Goal: Task Accomplishment & Management: Use online tool/utility

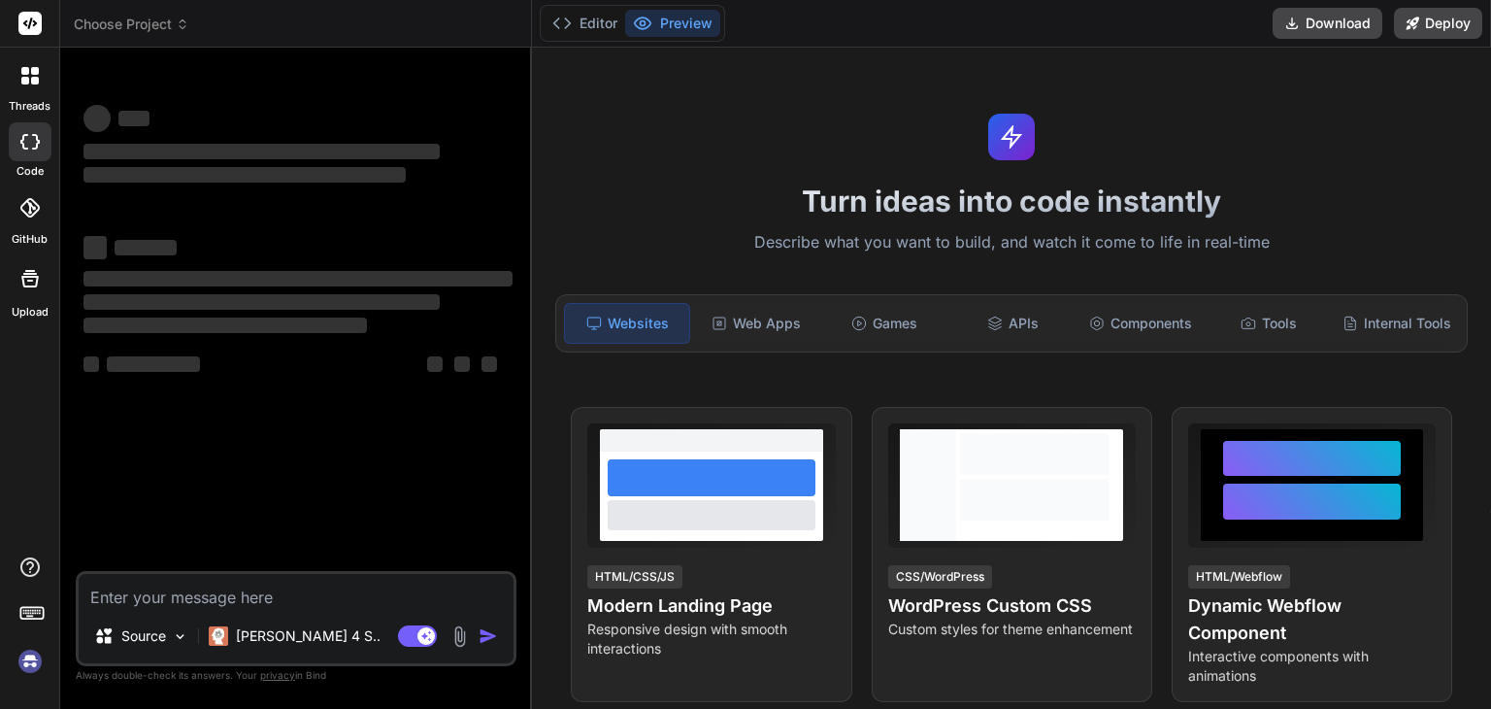
type textarea "x"
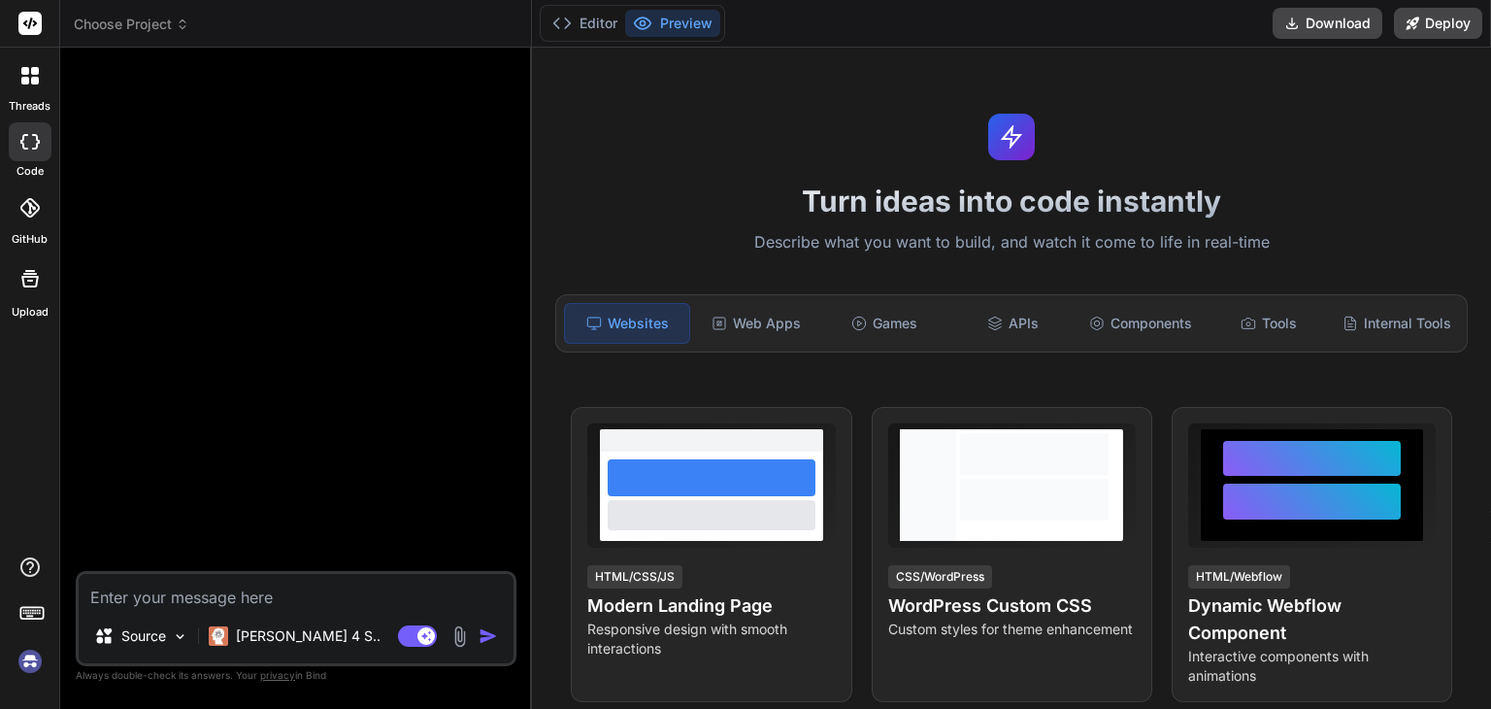
paste textarea "App Name: Grogent Tagline: “Helping Small Businesses Grow with the Right Platfo…"
type textarea "App Name: Grogent Tagline: “Helping Small Businesses Grow with the Right Platfo…"
type textarea "x"
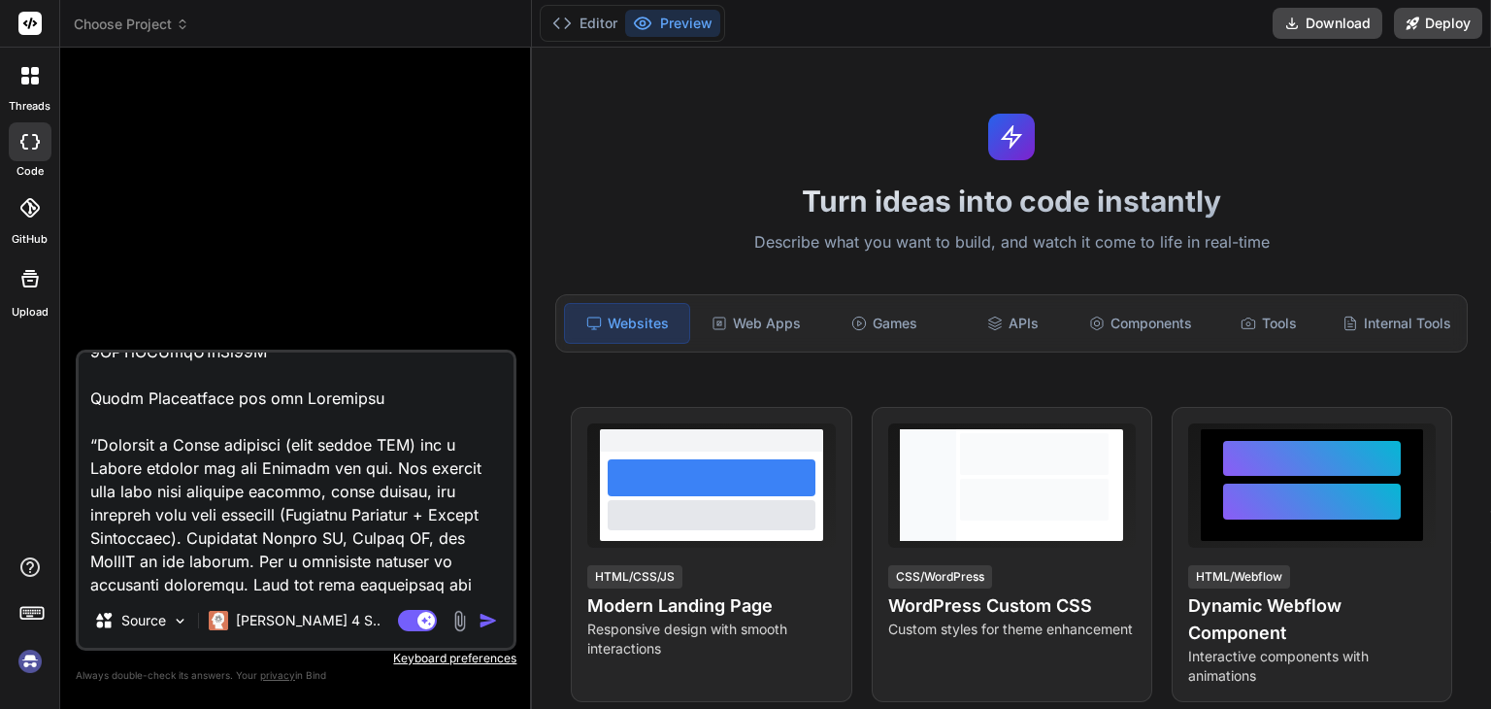
drag, startPoint x: 81, startPoint y: 369, endPoint x: 316, endPoint y: 401, distance: 238.1
click at [316, 401] on textarea at bounding box center [296, 472] width 435 height 241
type textarea "App Name: Grogent Tagline: “Helping Small Businesses Grow with the Right Platfo…"
type textarea "x"
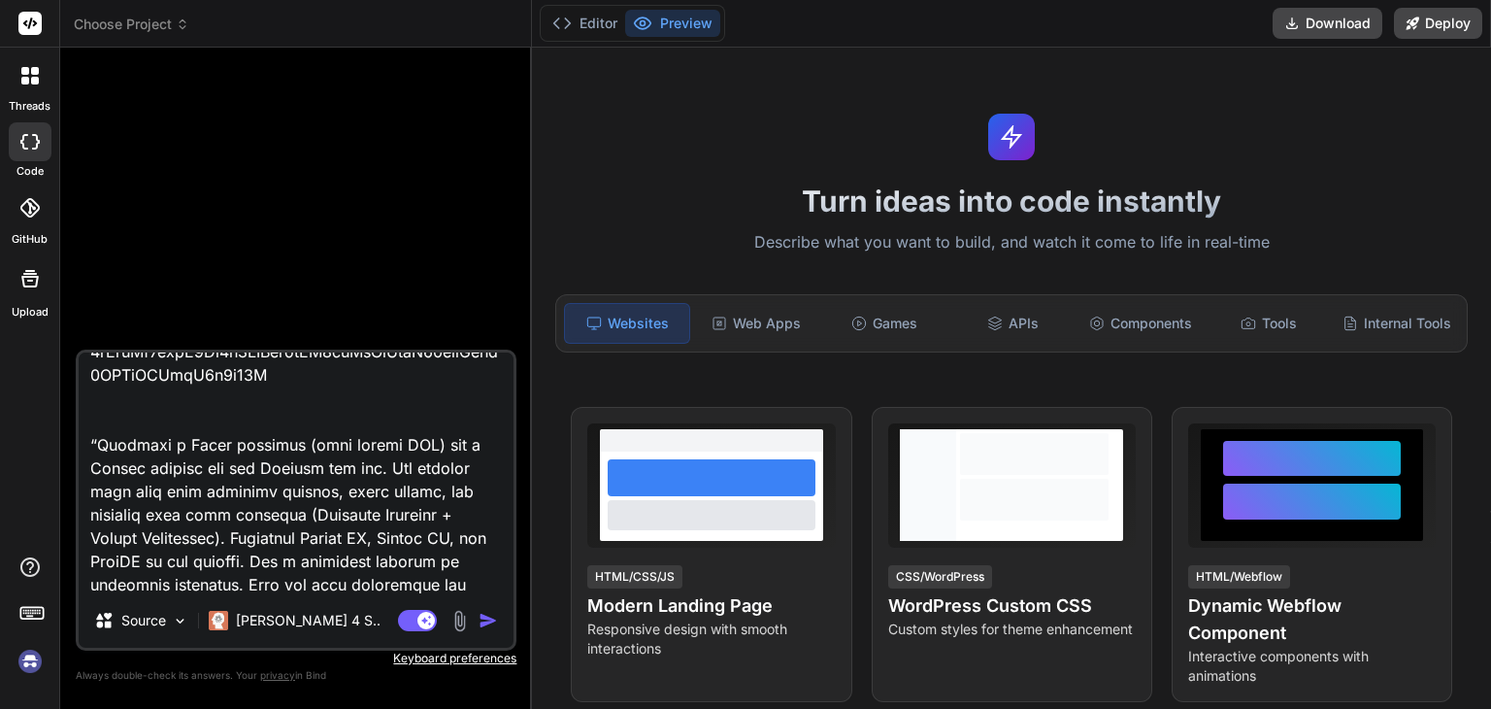
scroll to position [2124, 0]
click at [248, 577] on textarea at bounding box center [296, 472] width 435 height 241
type textarea "App Name: Grogent Tagline: “Helping Small Businesses Grow with the Right Platfo…"
type textarea "x"
click at [97, 421] on textarea at bounding box center [296, 472] width 435 height 241
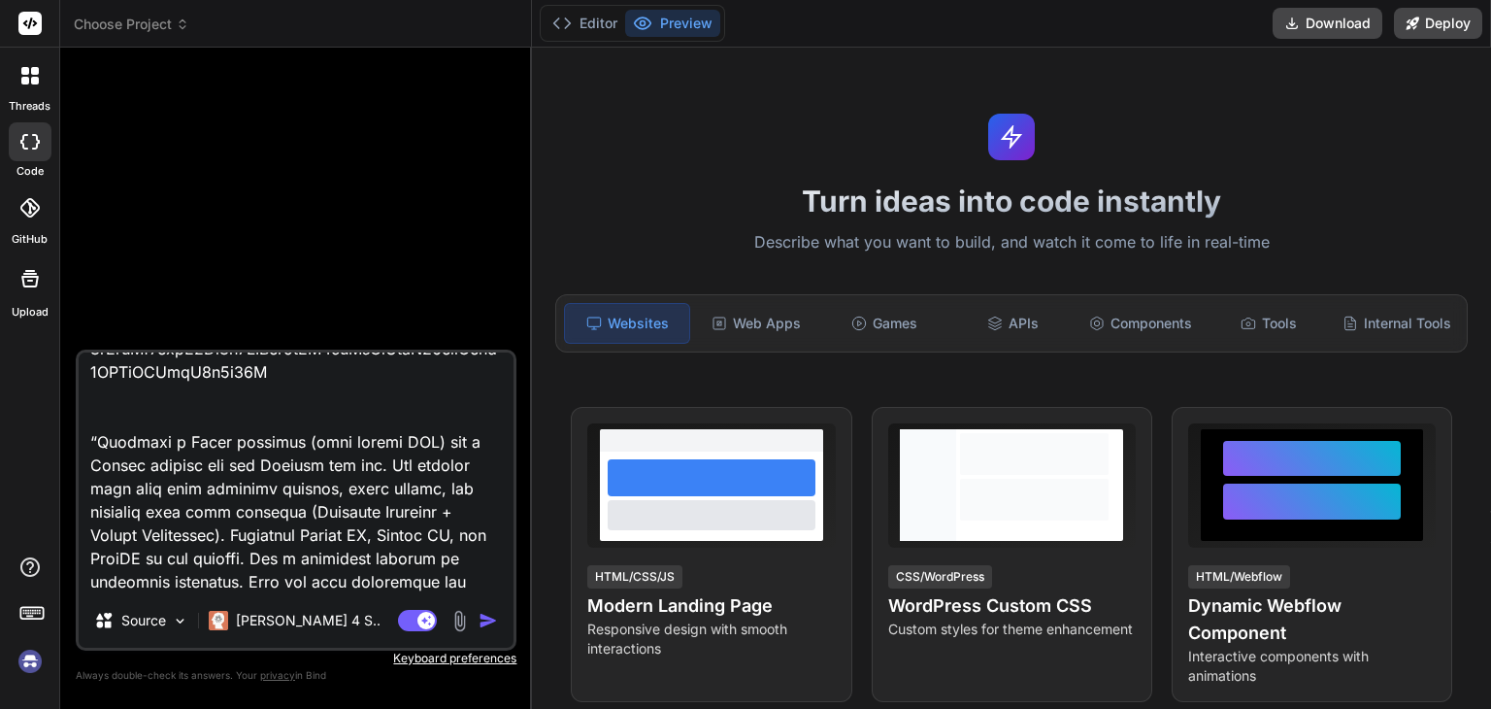
type textarea "App Name: Grogent Tagline: “Helping Small Businesses Grow with the Right Platfo…"
type textarea "x"
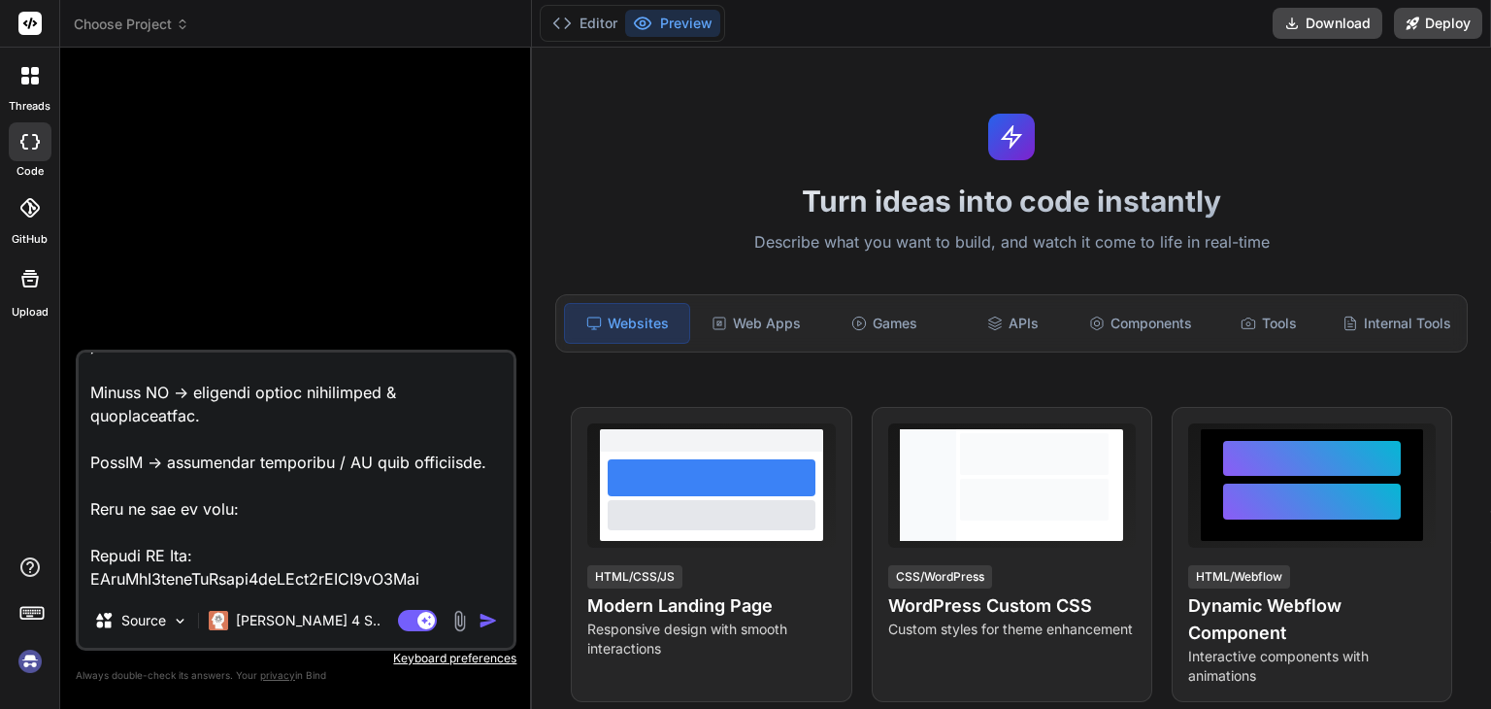
scroll to position [1774, 0]
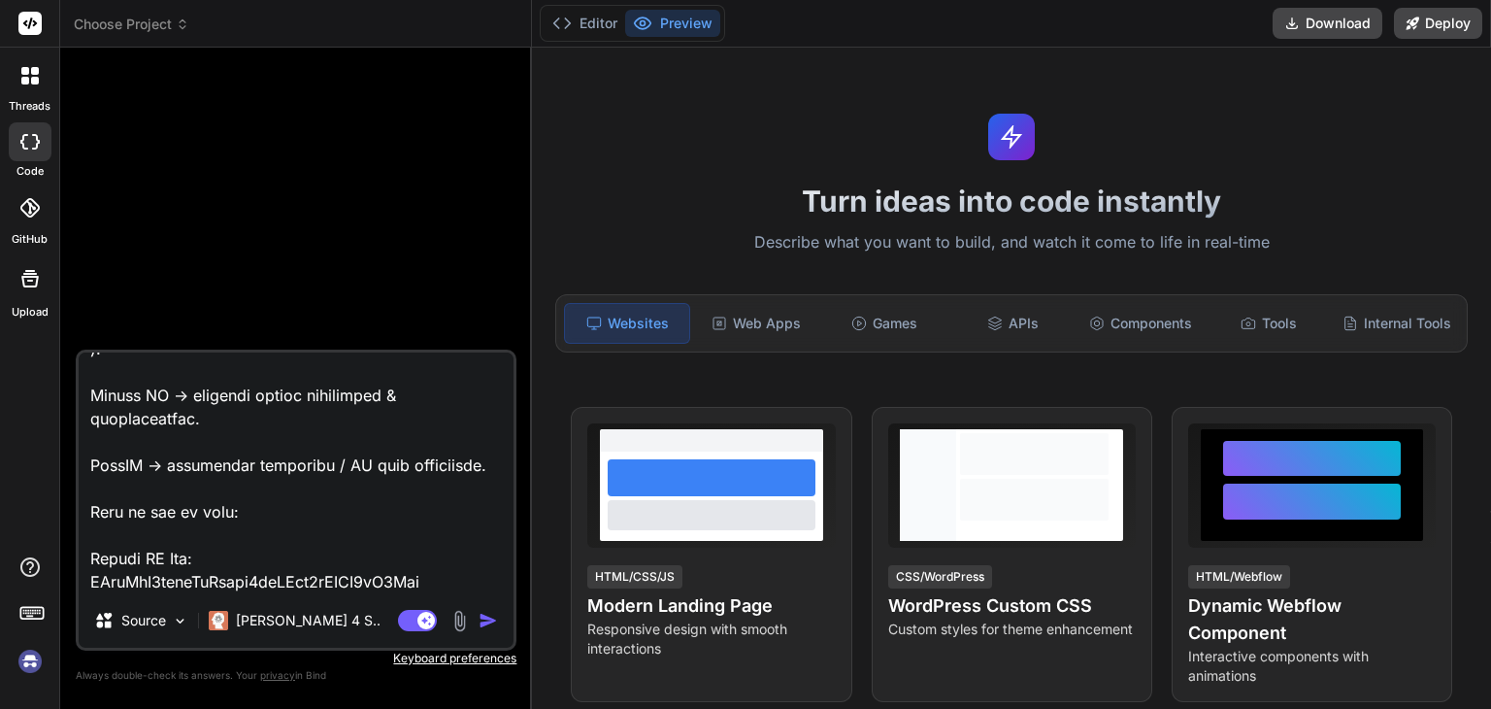
drag, startPoint x: 87, startPoint y: 439, endPoint x: 486, endPoint y: 442, distance: 399.0
click at [486, 442] on textarea at bounding box center [296, 472] width 435 height 241
type textarea "App Name: Grogent Tagline: “Helping Small Businesses Grow with the Right Platfo…"
type textarea "x"
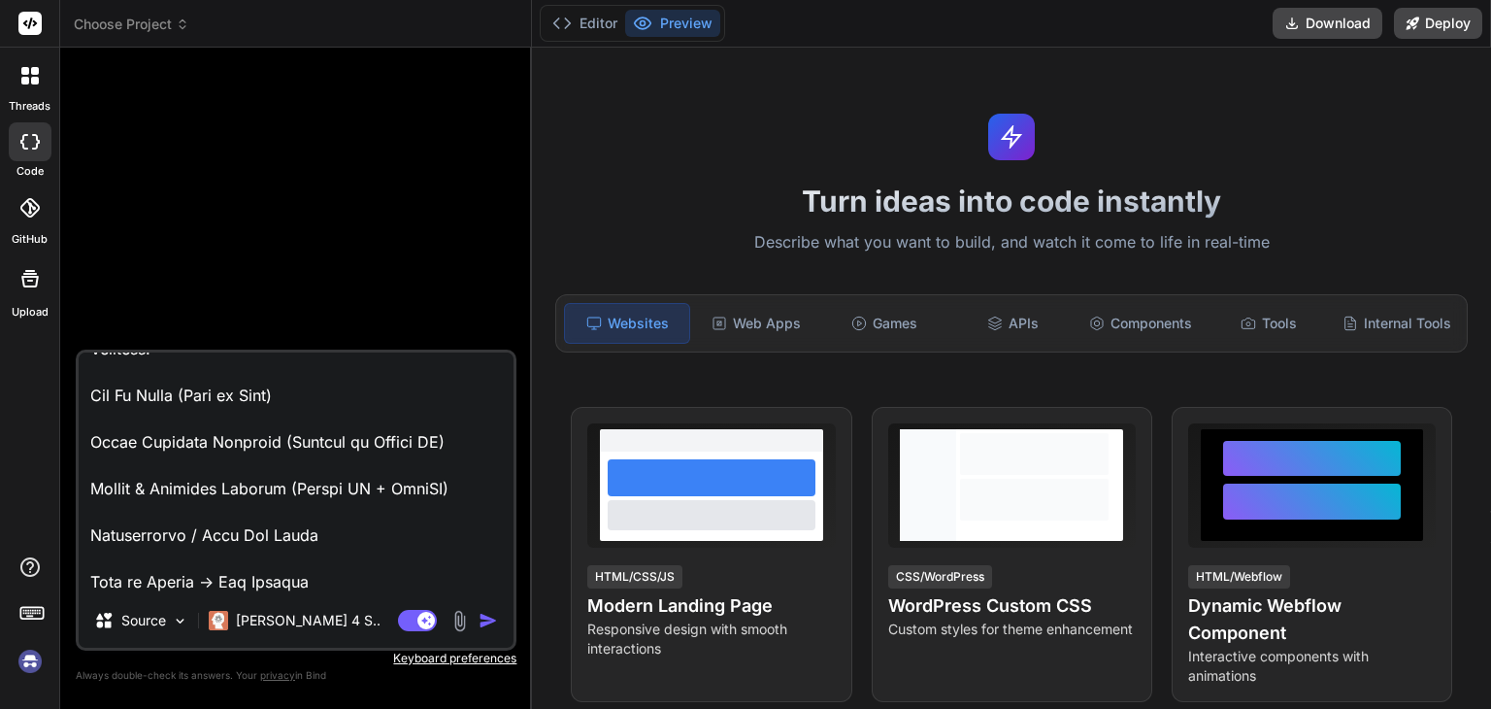
scroll to position [1260, 0]
drag, startPoint x: 93, startPoint y: 513, endPoint x: 189, endPoint y: 522, distance: 96.6
click at [189, 522] on textarea at bounding box center [296, 472] width 435 height 241
type textarea "App Name: Grogent Tagline: “Helping Small Businesses Grow with the Right Platfo…"
type textarea "x"
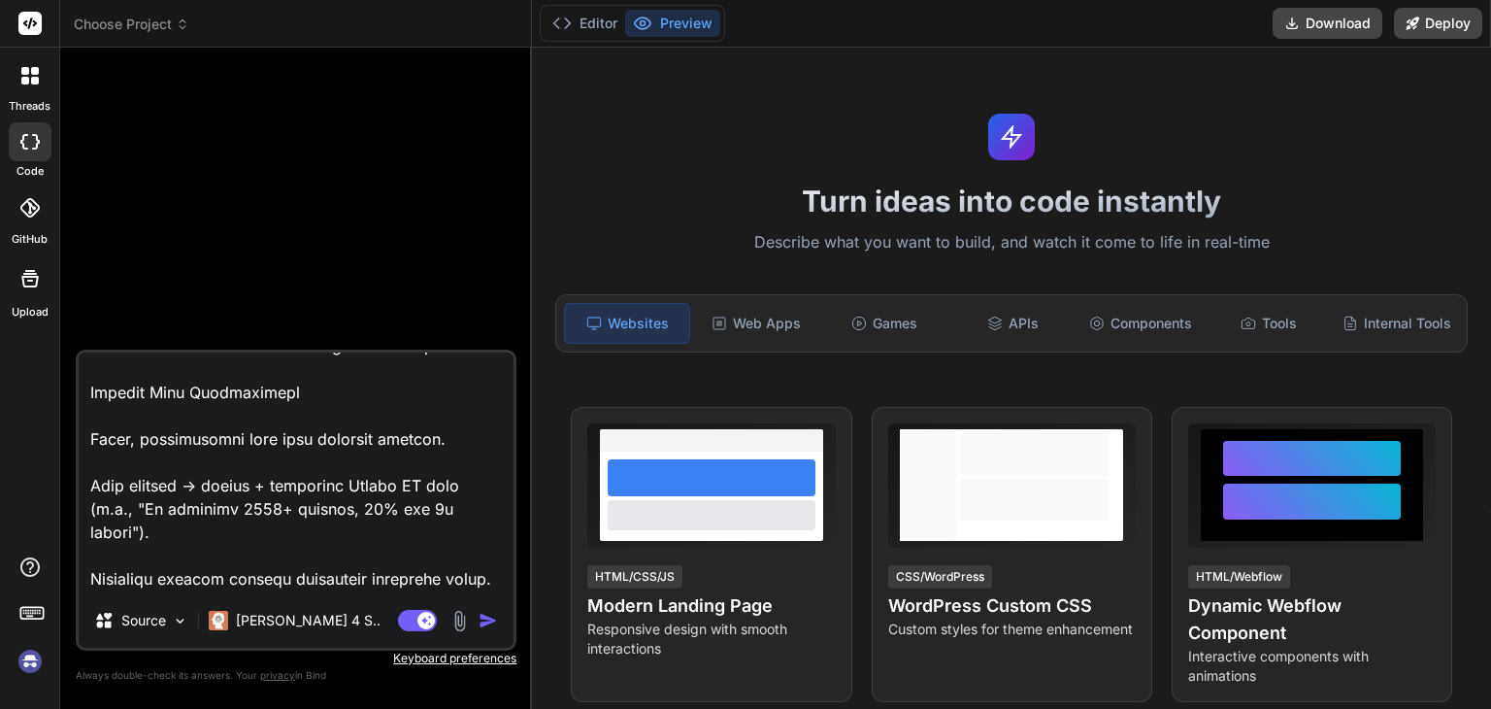
scroll to position [982, 0]
drag, startPoint x: 87, startPoint y: 484, endPoint x: 161, endPoint y: 495, distance: 74.5
click at [161, 495] on textarea at bounding box center [296, 472] width 435 height 241
drag, startPoint x: 91, startPoint y: 483, endPoint x: 470, endPoint y: 512, distance: 379.6
click at [470, 512] on textarea at bounding box center [296, 472] width 435 height 241
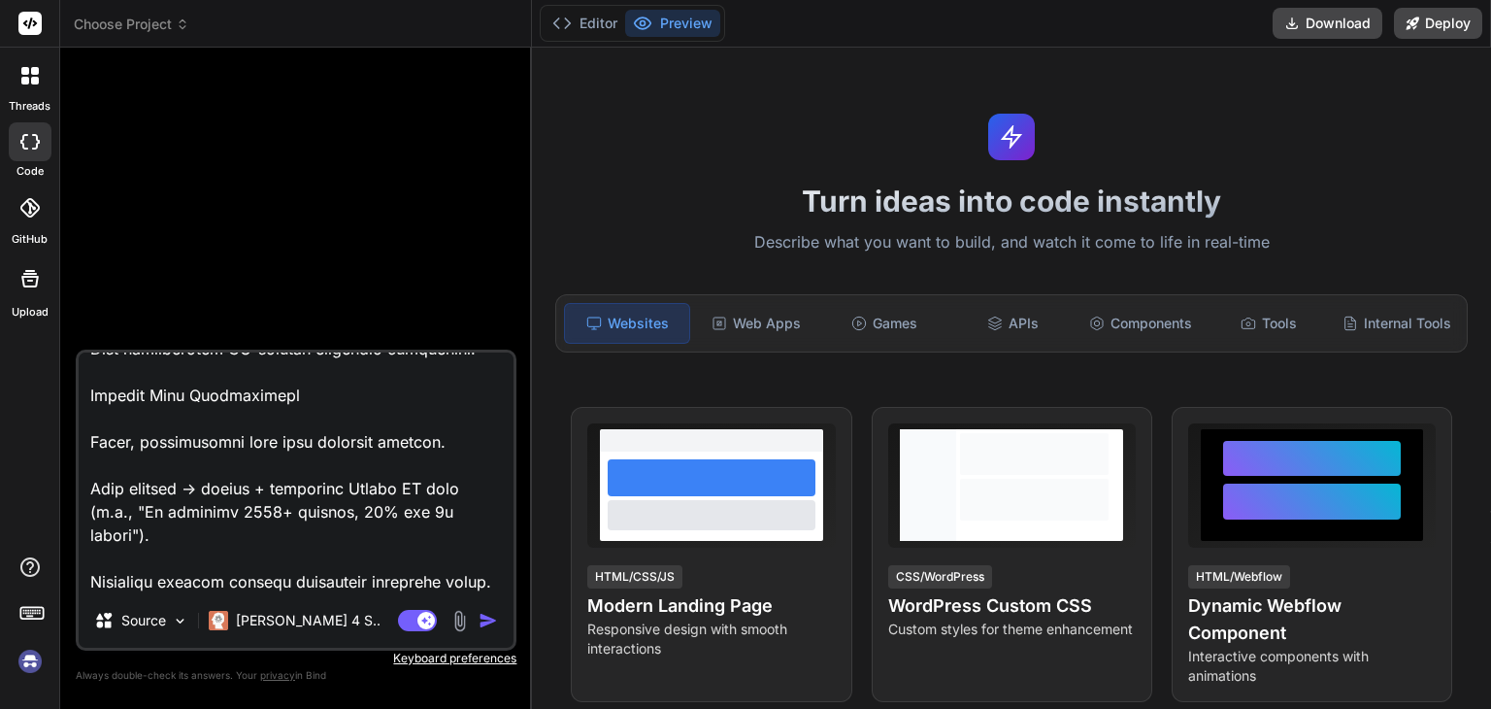
type textarea "App Name: Grogent Tagline: “Helping Small Businesses Grow with the Right Platfo…"
type textarea "x"
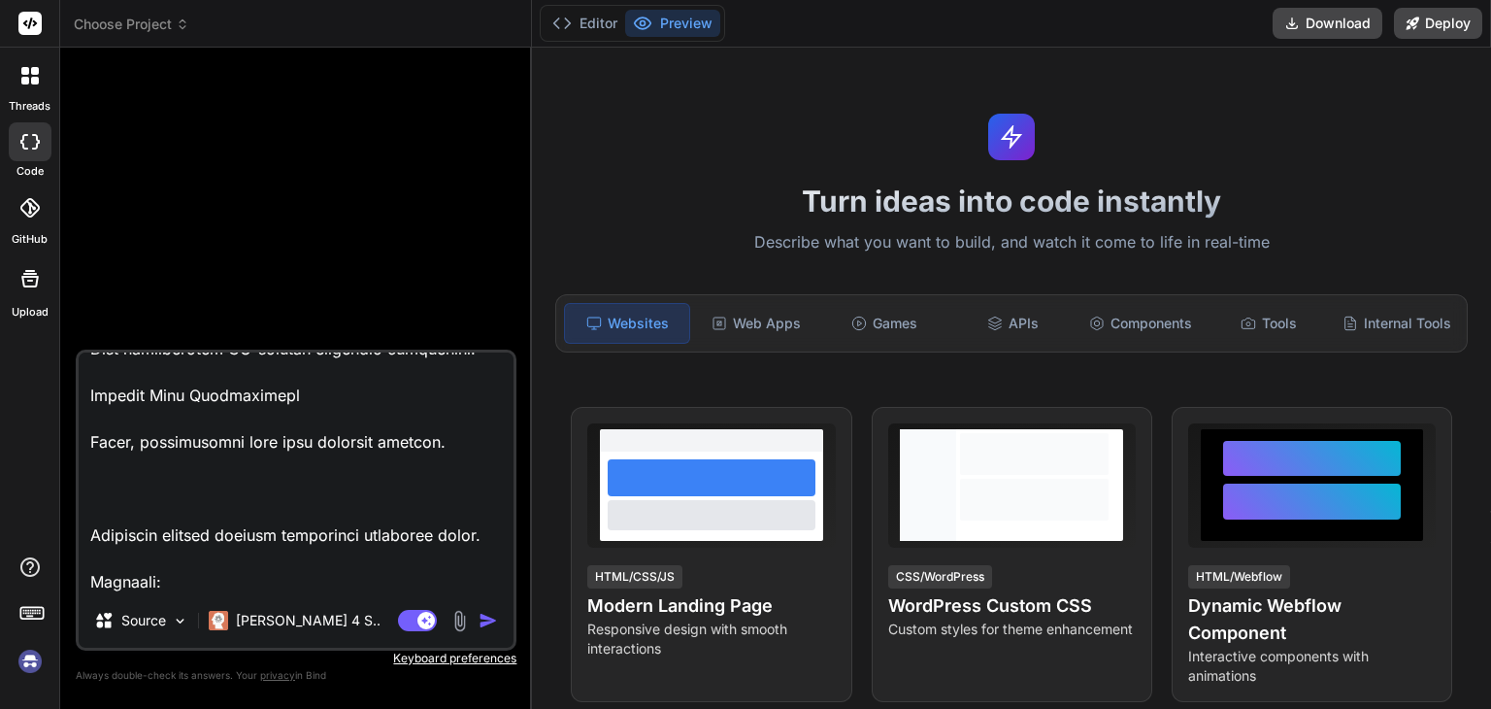
type textarea "App Name: Grogent Tagline: “Helping Small Businesses Grow with the Right Platfo…"
type textarea "x"
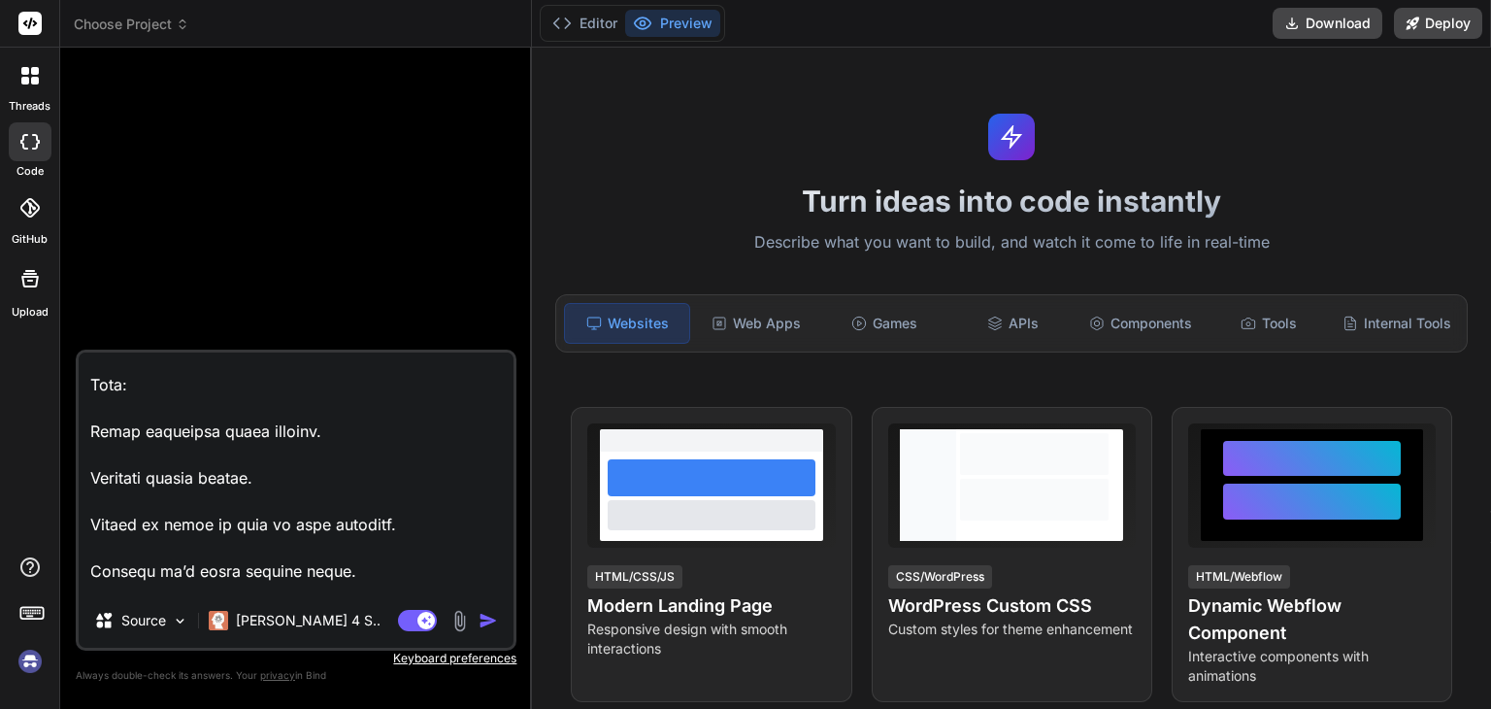
scroll to position [0, 0]
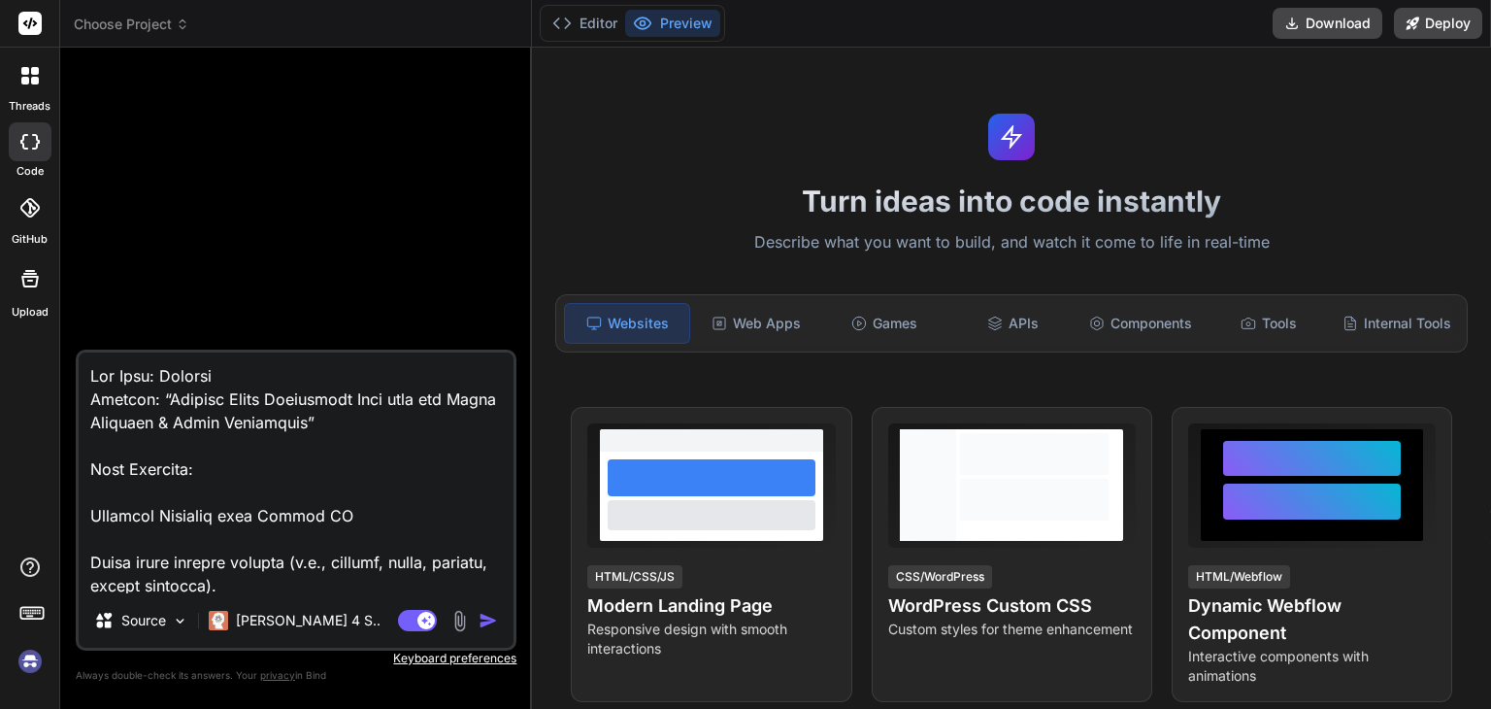
type textarea "App Name: Grogent Tagline: “Helping Small Businesses Grow with the Right Platfo…"
click at [487, 625] on img "button" at bounding box center [488, 620] width 19 height 19
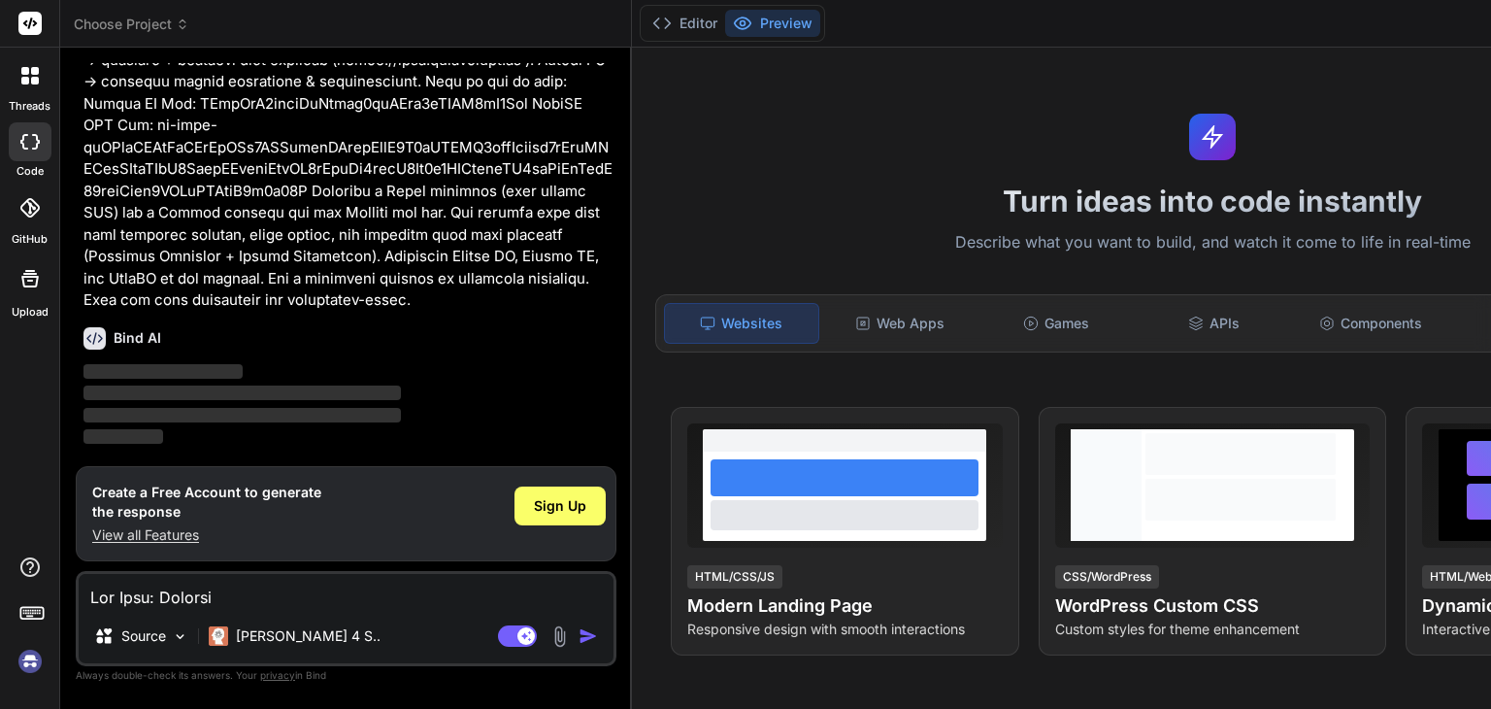
scroll to position [532, 0]
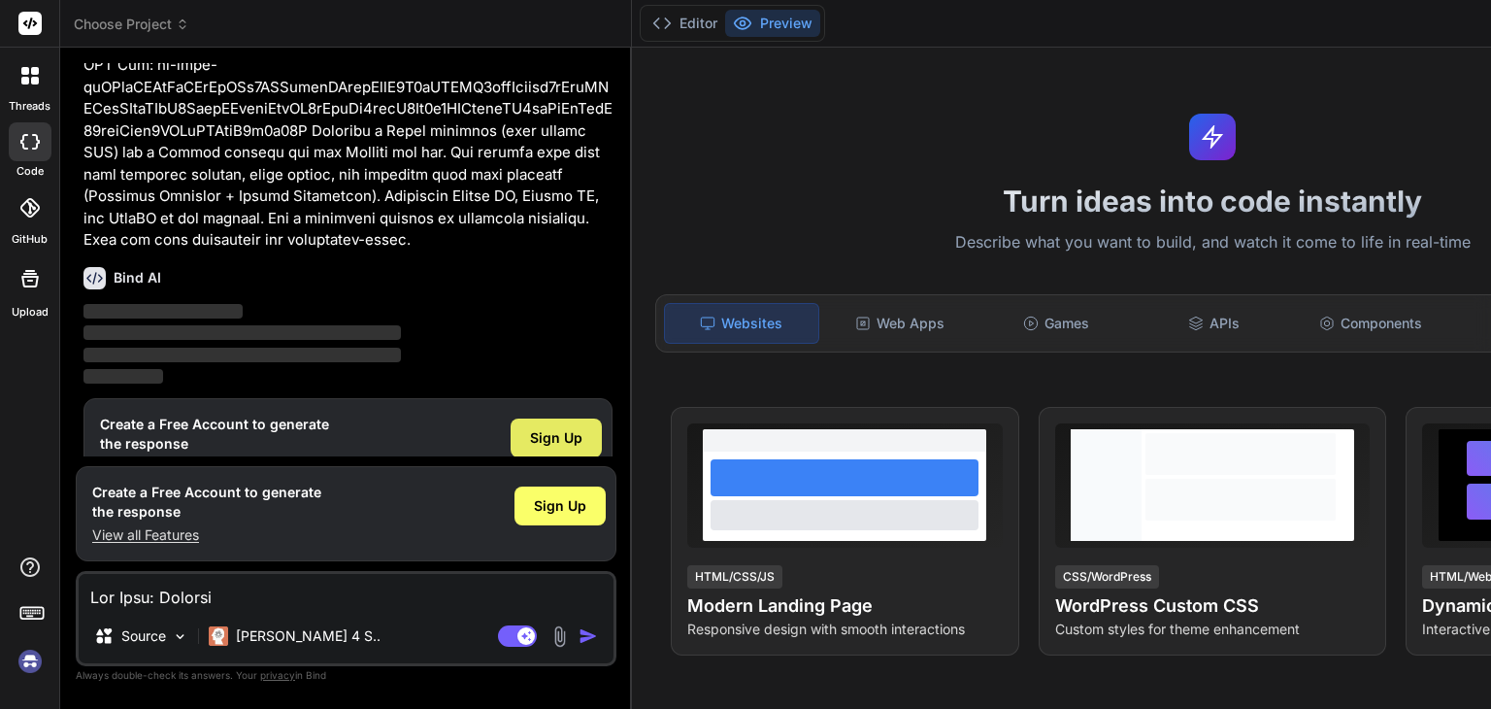
click at [602, 418] on div "Sign Up" at bounding box center [556, 437] width 91 height 39
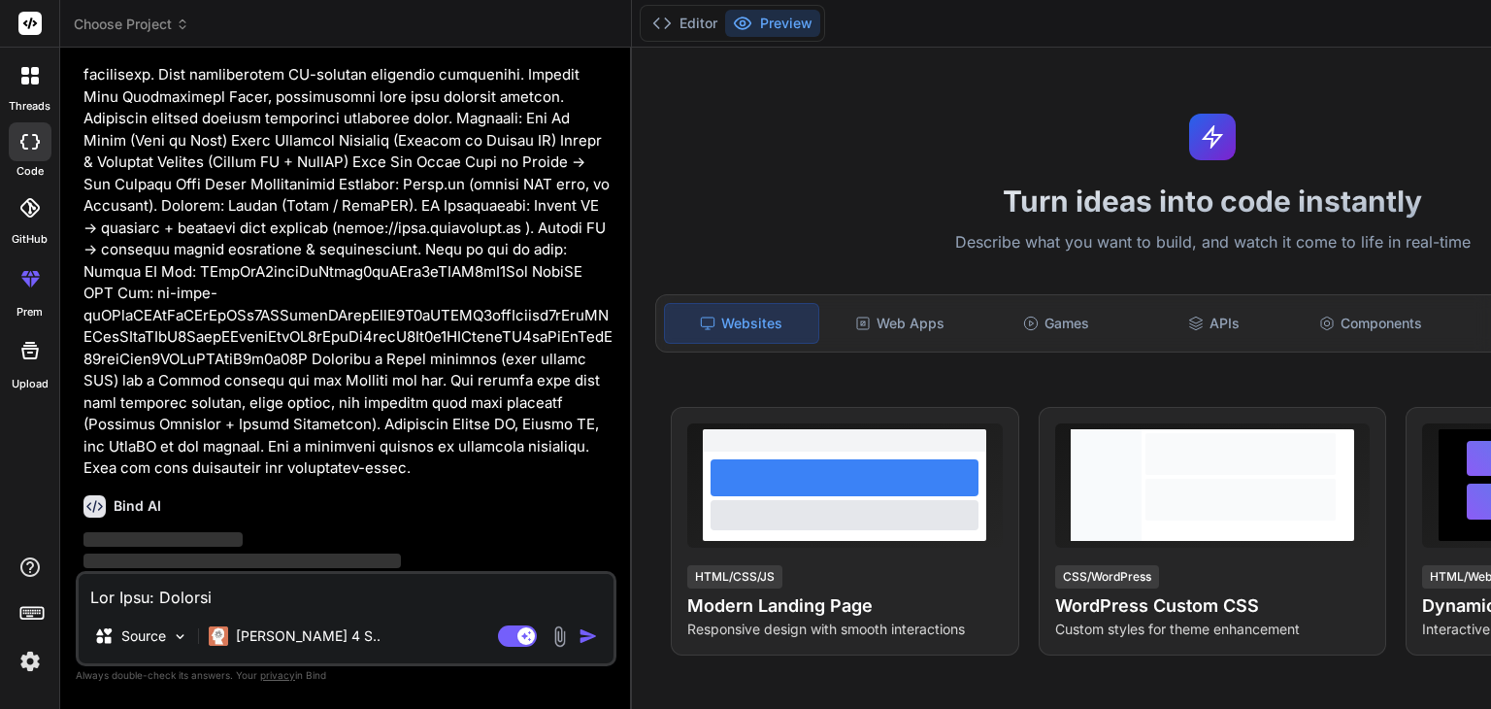
scroll to position [304, 0]
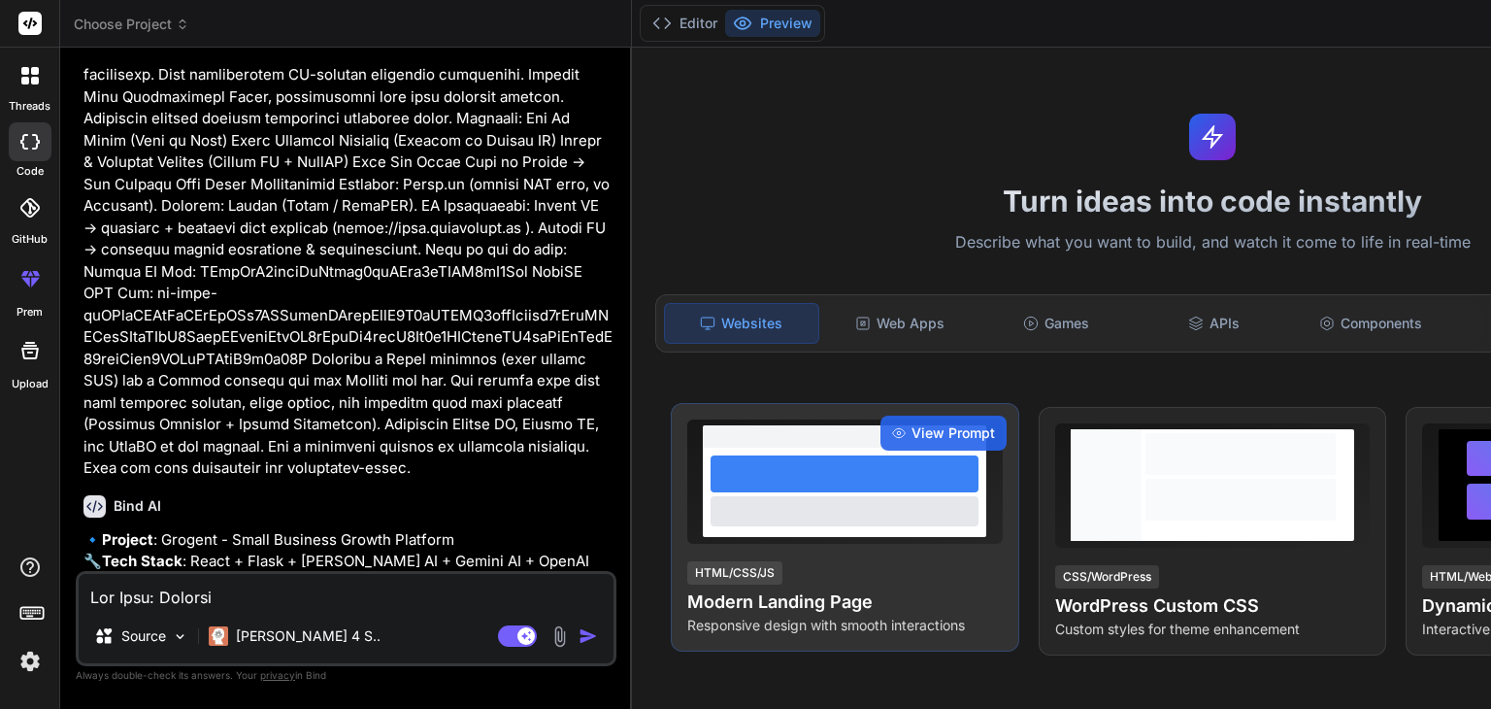
type textarea "x"
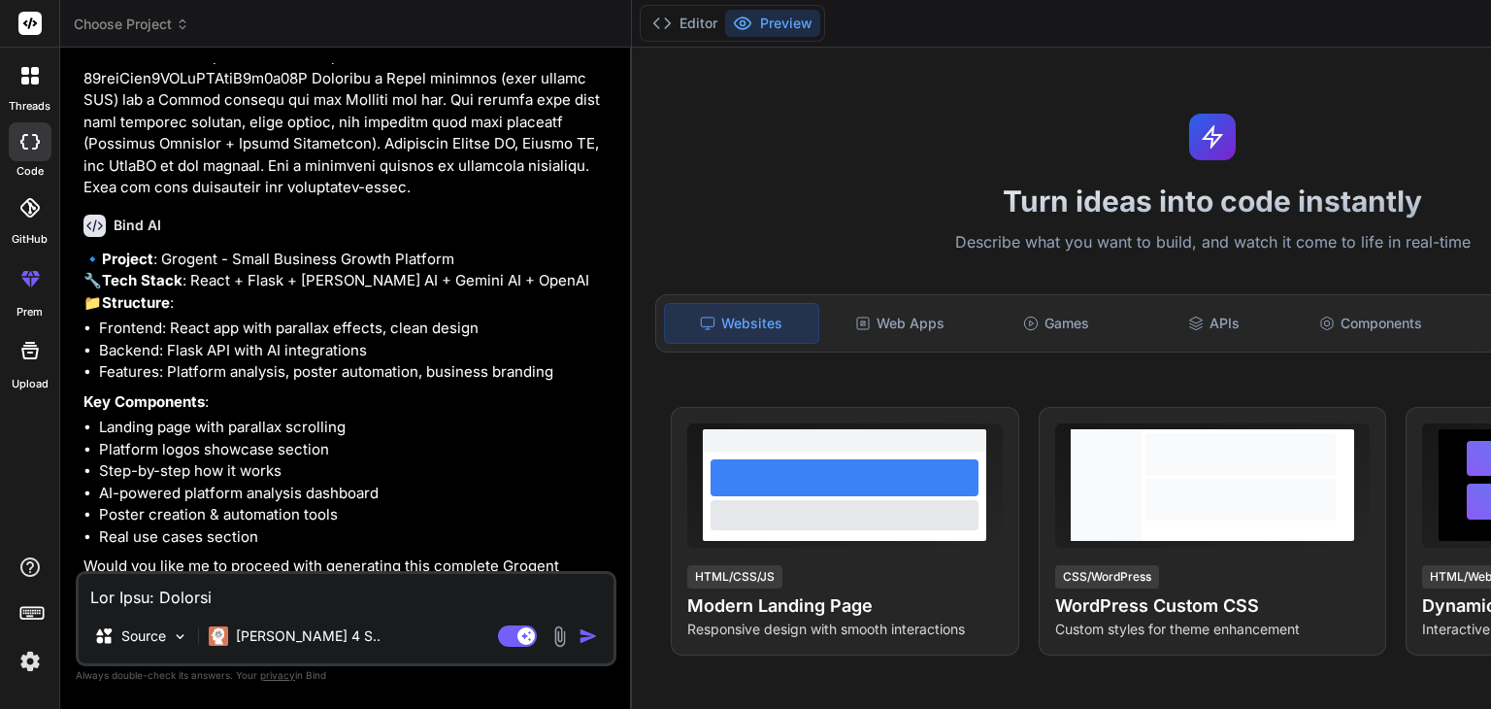
scroll to position [615, 0]
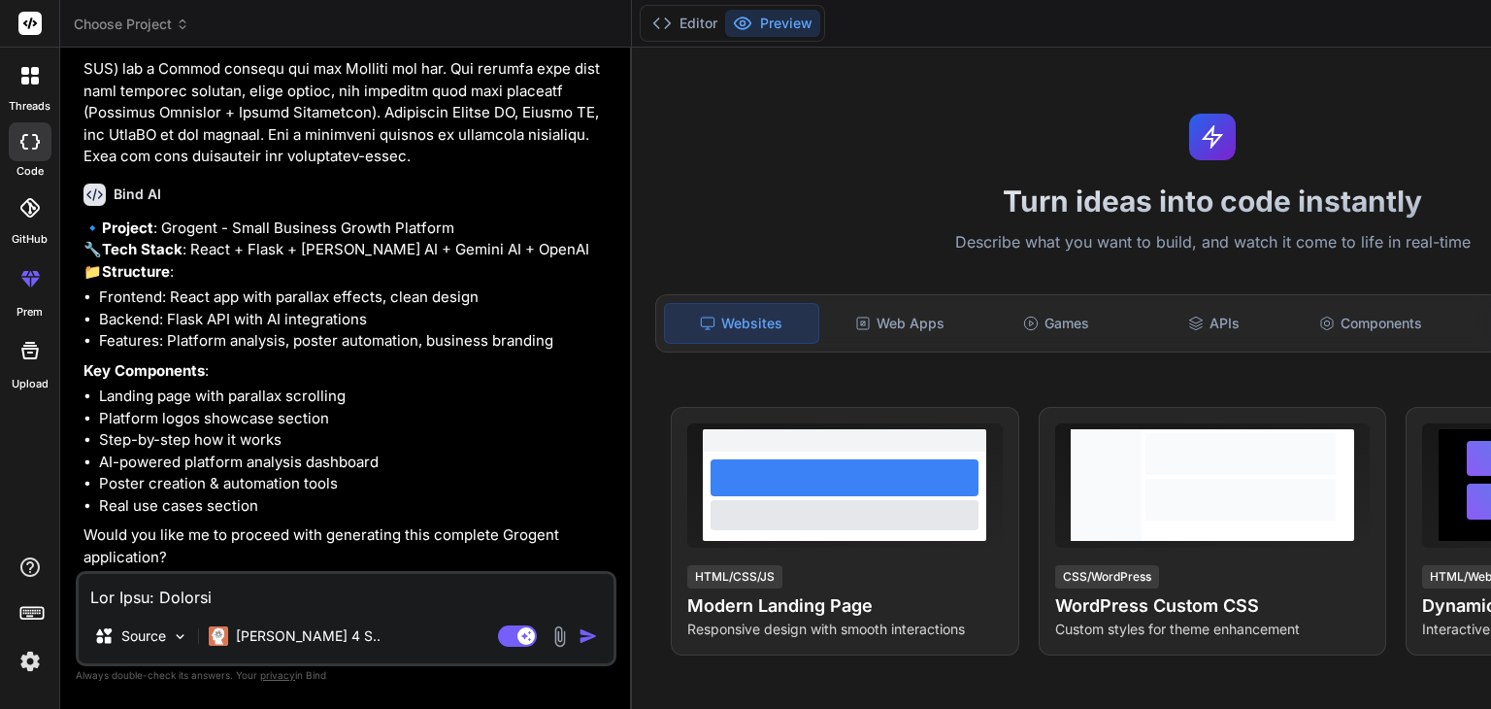
click at [273, 598] on textarea at bounding box center [346, 591] width 535 height 35
type textarea "d"
type textarea "x"
type textarea "do"
type textarea "x"
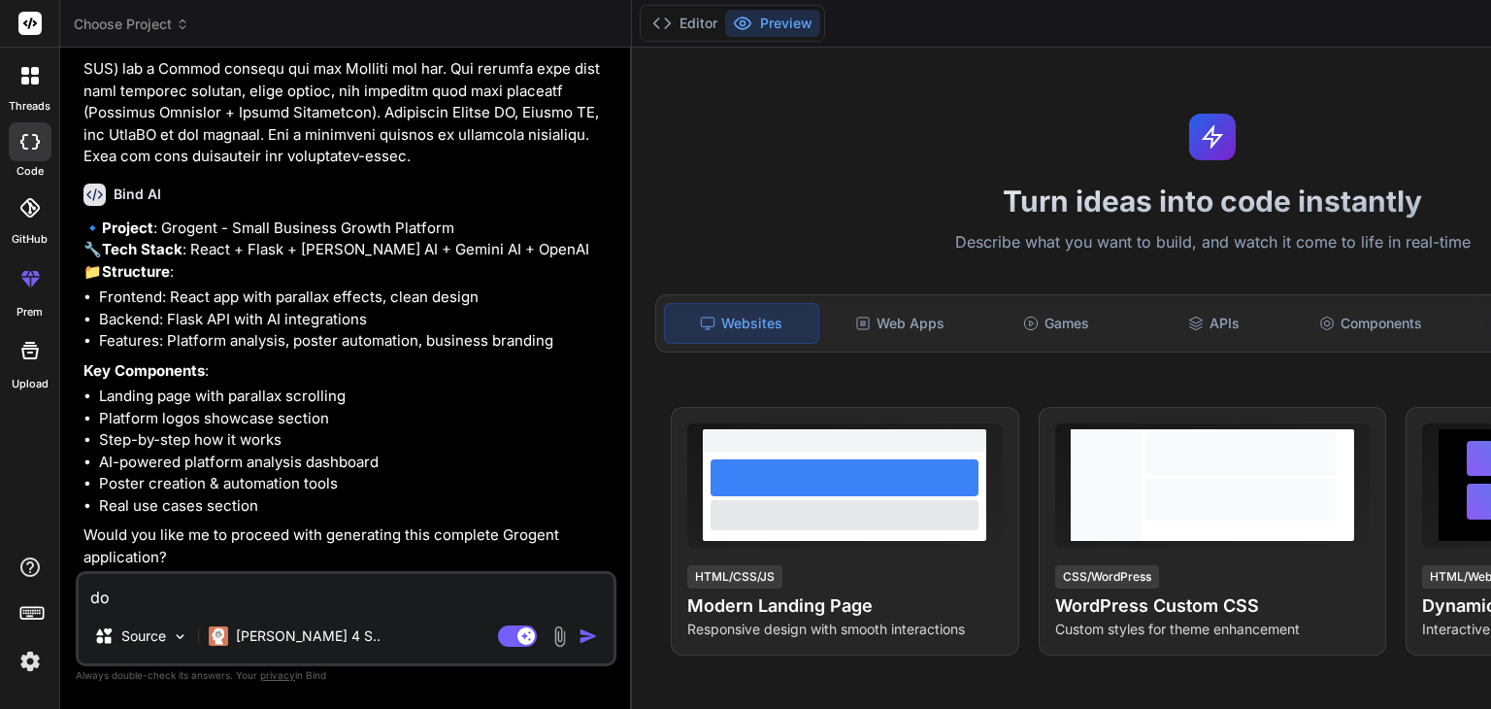
type textarea "don"
type textarea "x"
type textarea "dont"
type textarea "x"
type textarea "dont"
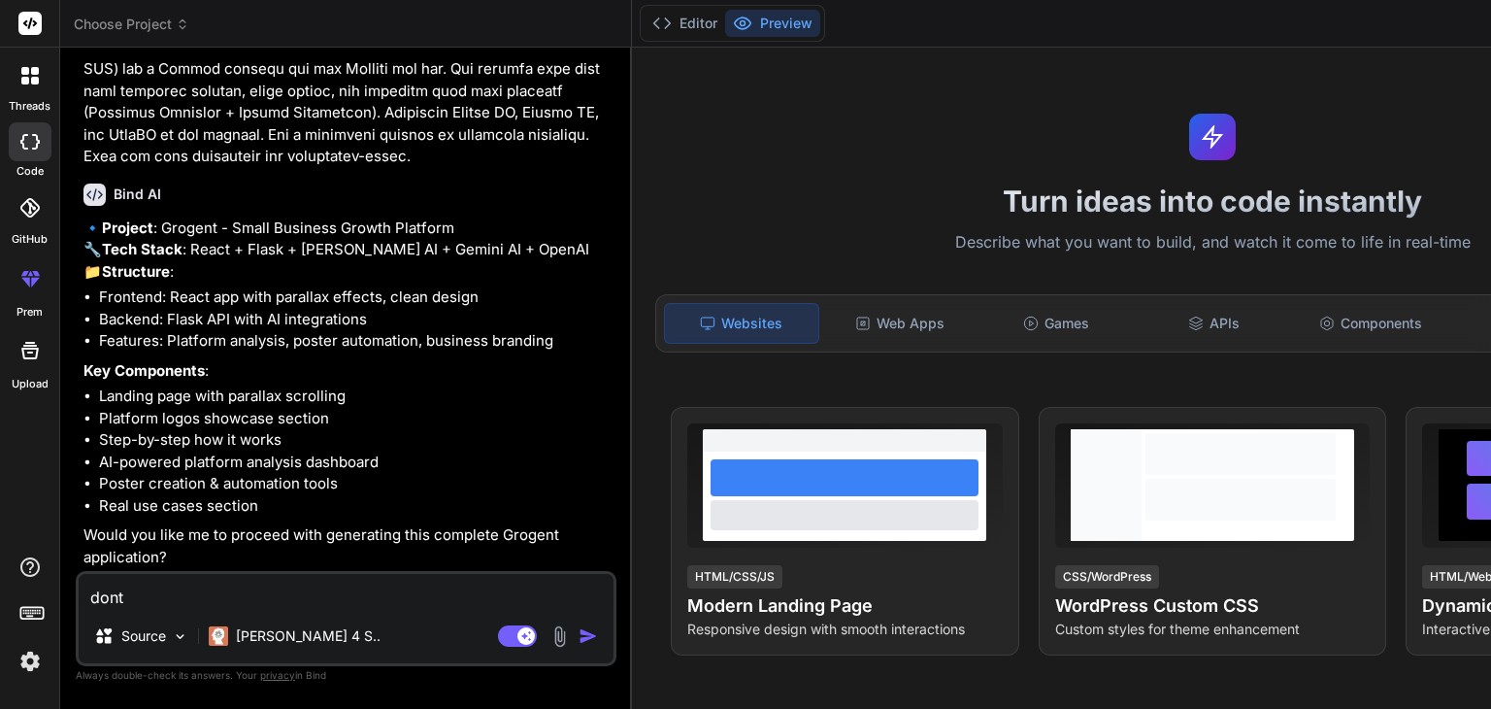
type textarea "x"
type textarea "dont u"
type textarea "x"
type textarea "dont us"
type textarea "x"
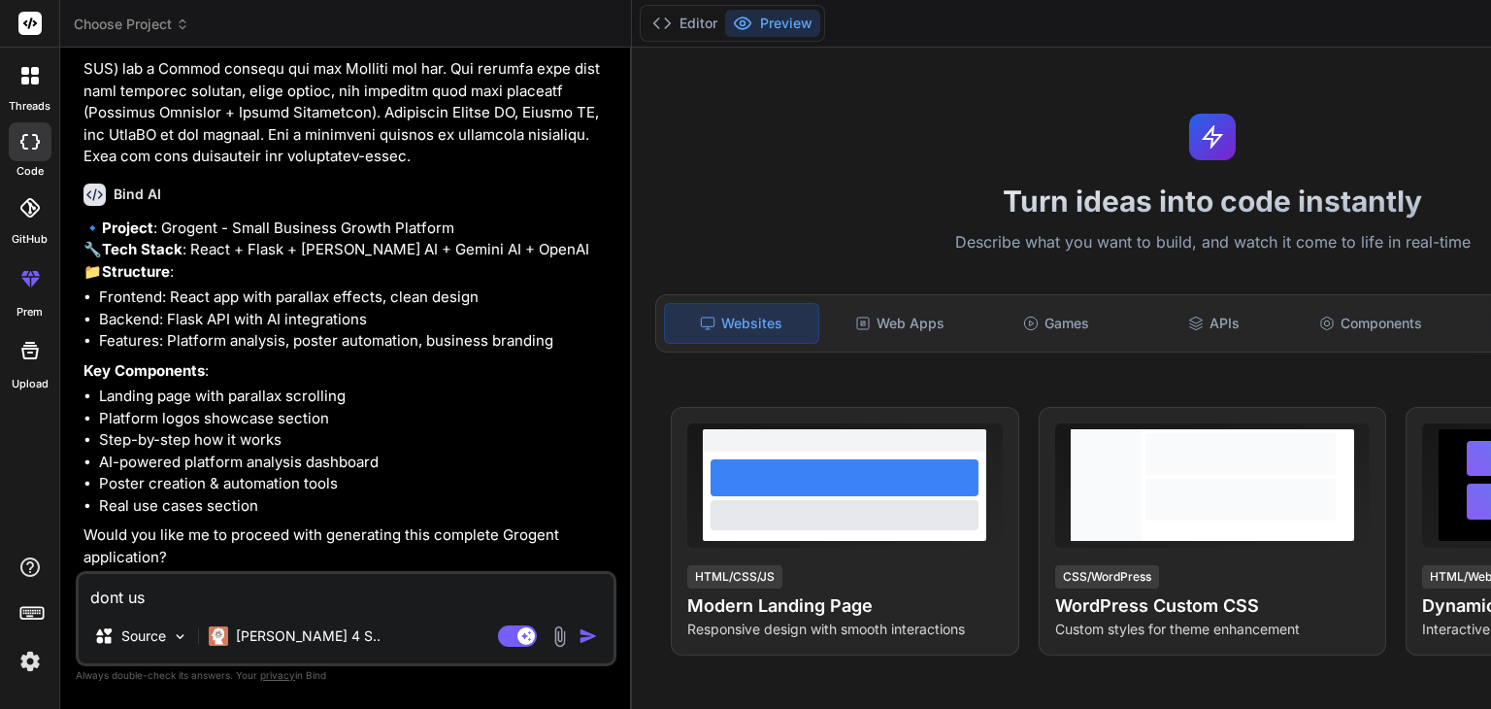
type textarea "dont use"
type textarea "x"
type textarea "dont use"
type textarea "x"
type textarea "dont use o"
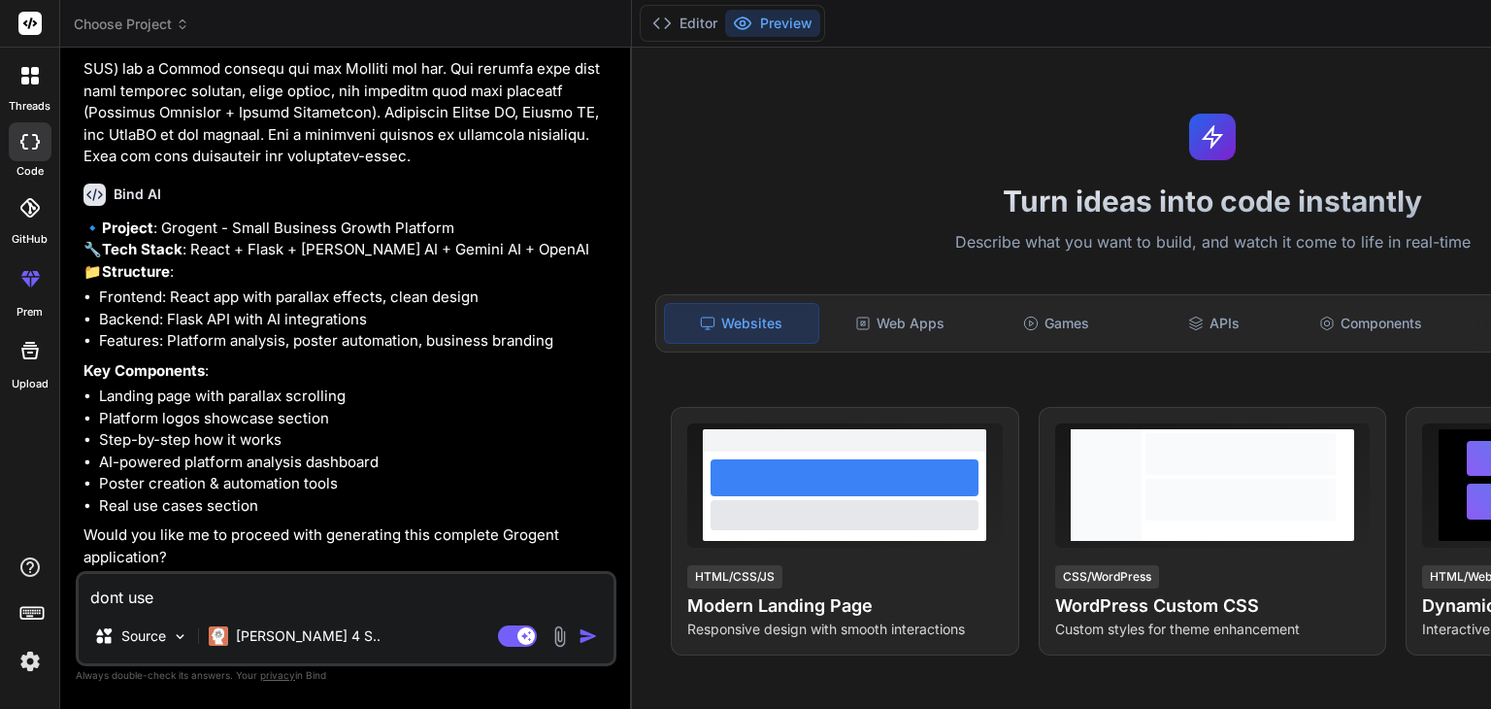
type textarea "x"
type textarea "dont use op"
type textarea "x"
type textarea "dont use ope"
type textarea "x"
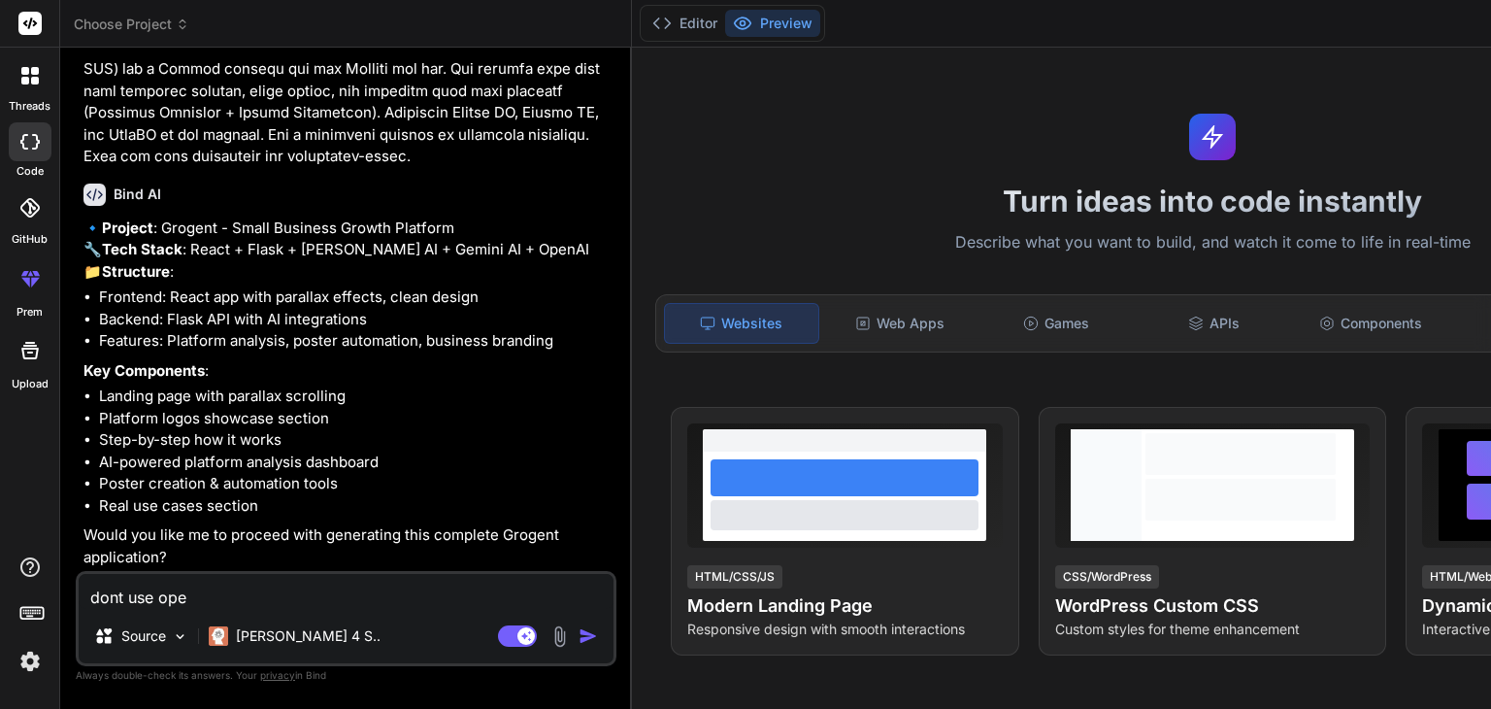
type textarea "dont use open"
type textarea "x"
type textarea "dont use open"
type textarea "x"
type textarea "dont use open a"
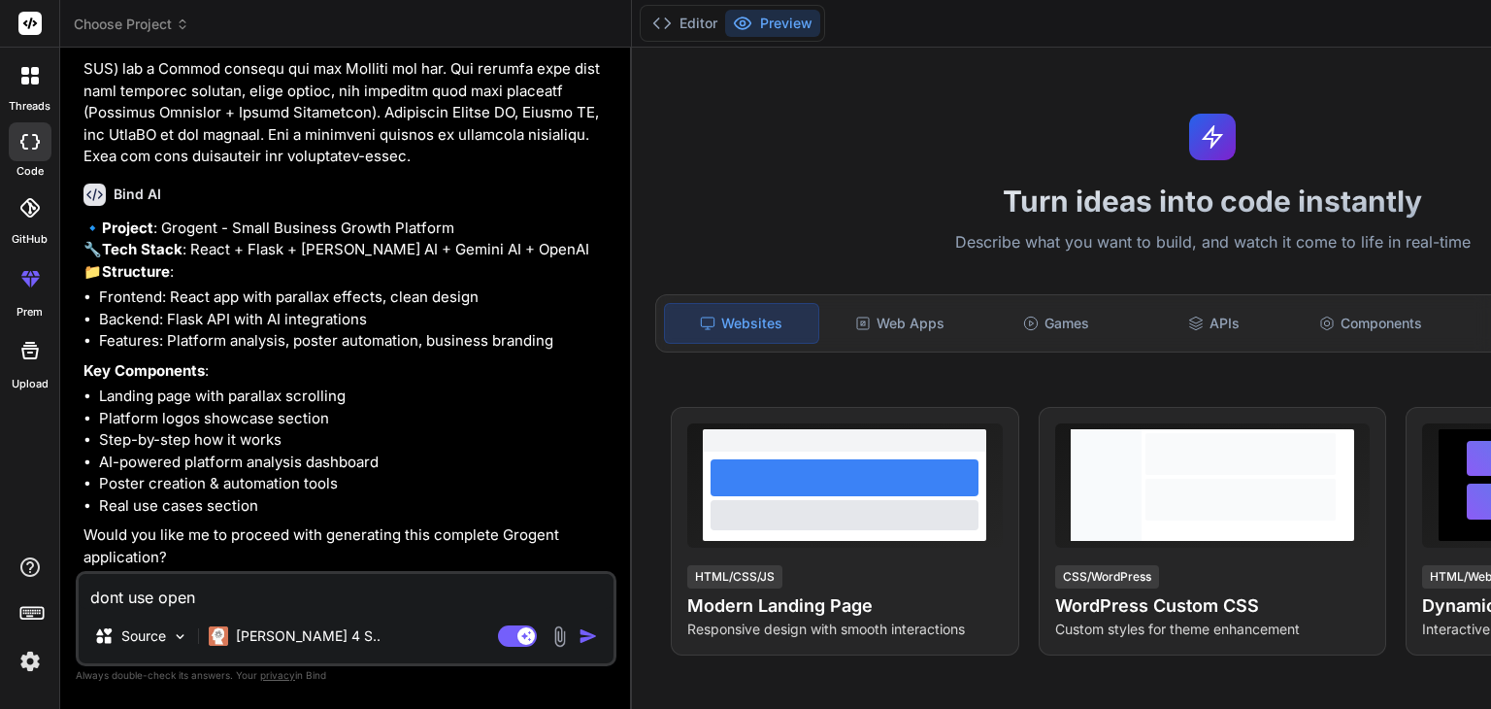
type textarea "x"
type textarea "dont use open ap"
type textarea "x"
type textarea "dont use open api"
type textarea "x"
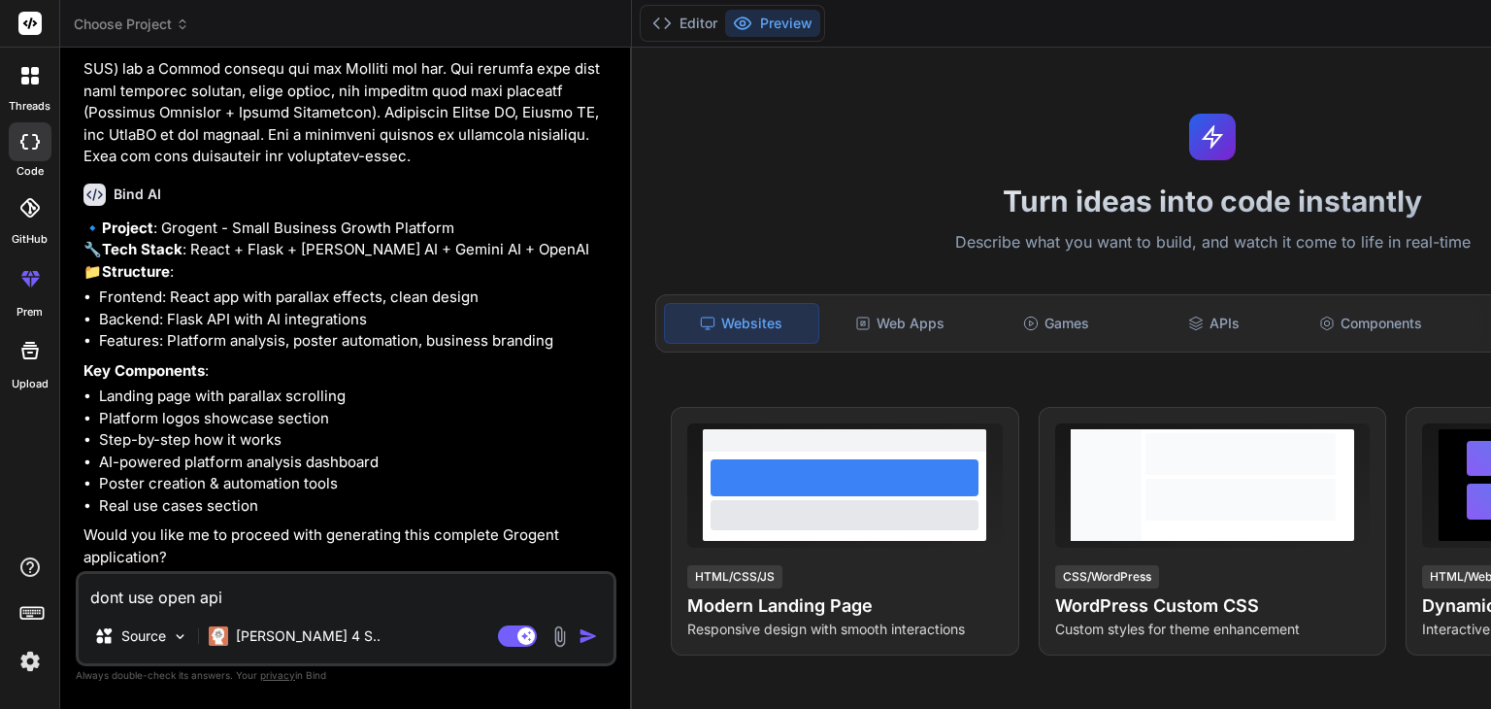
type textarea "dont use open api"
type textarea "x"
type textarea "dont use open api k"
type textarea "x"
type textarea "dont use open api ke"
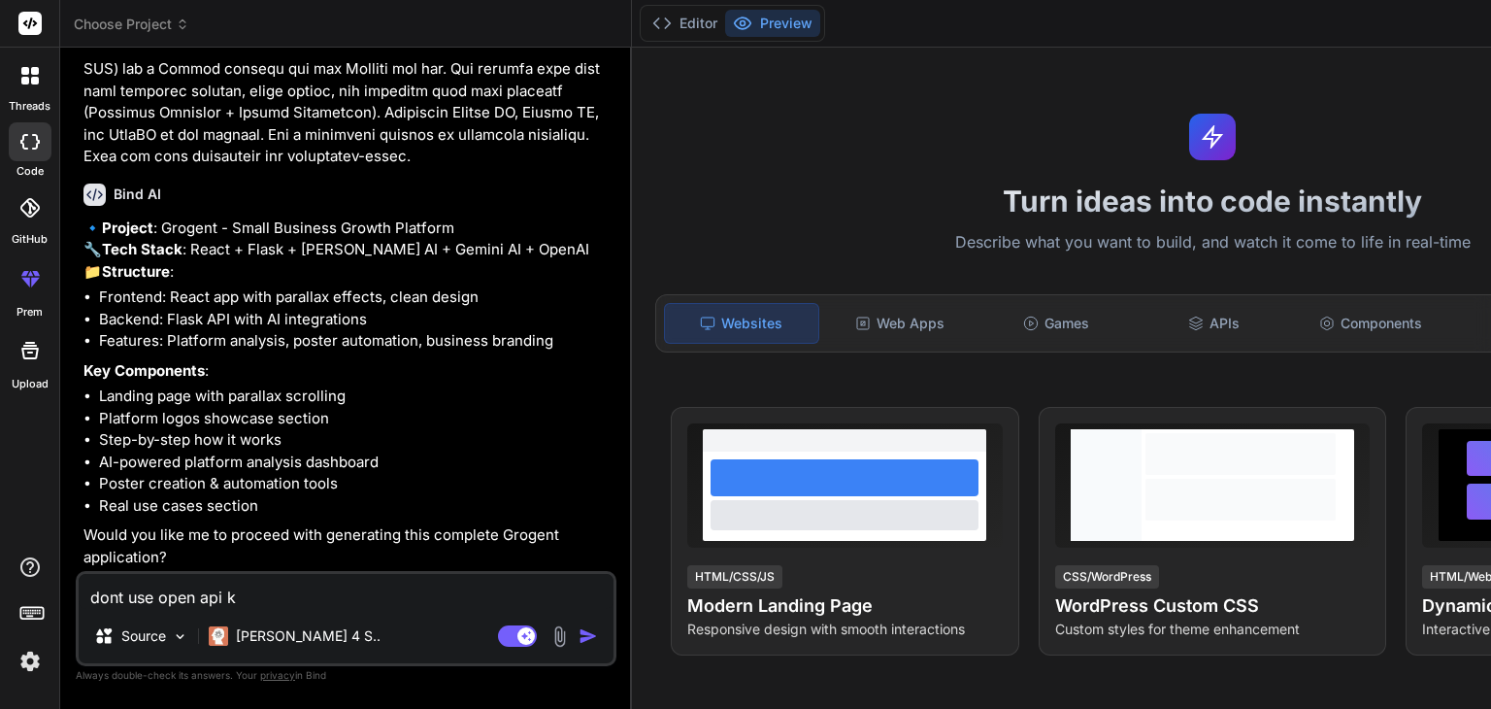
type textarea "x"
type textarea "dont use open api key"
type textarea "x"
type textarea "dont use open api key"
type textarea "x"
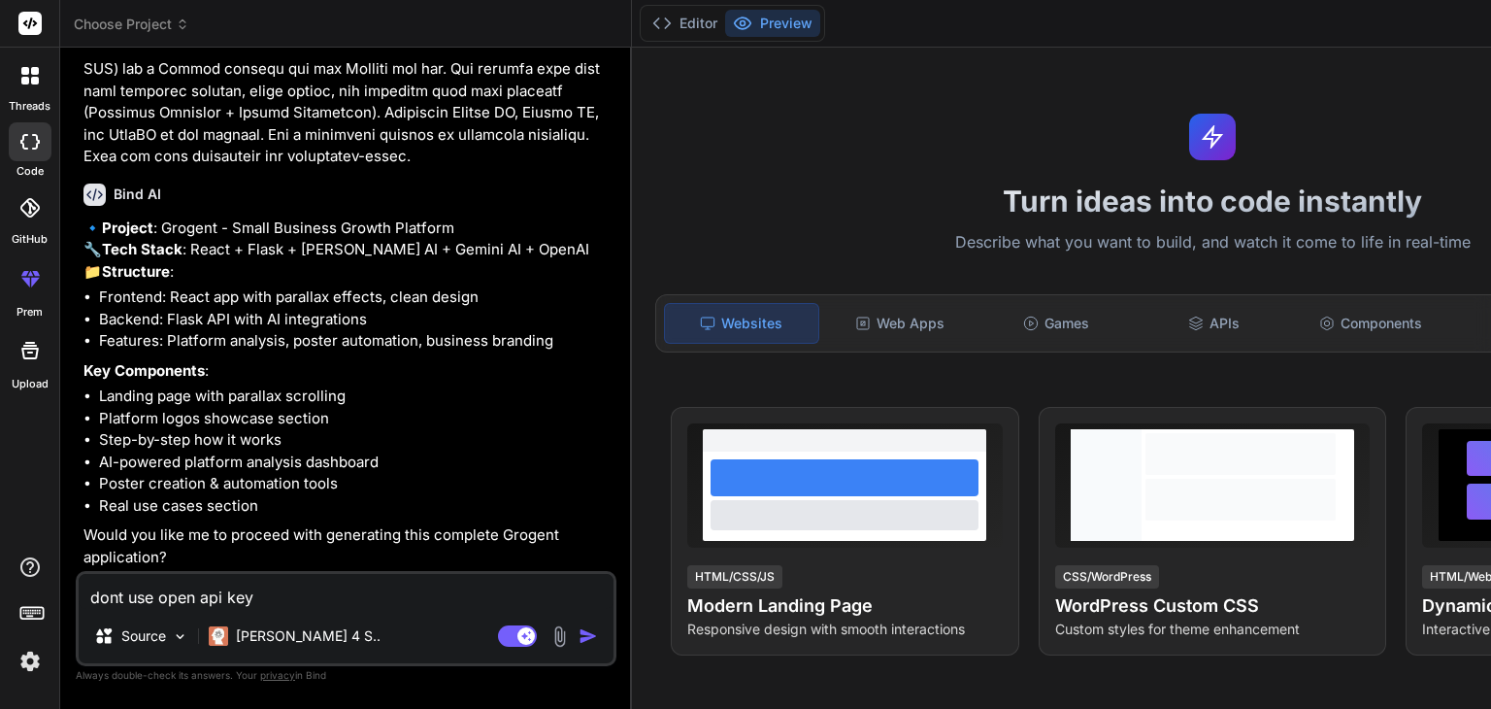
type textarea "dont use open api key i"
type textarea "x"
type textarea "dont use open api key in"
type textarea "x"
type textarea "dont use open api key ins"
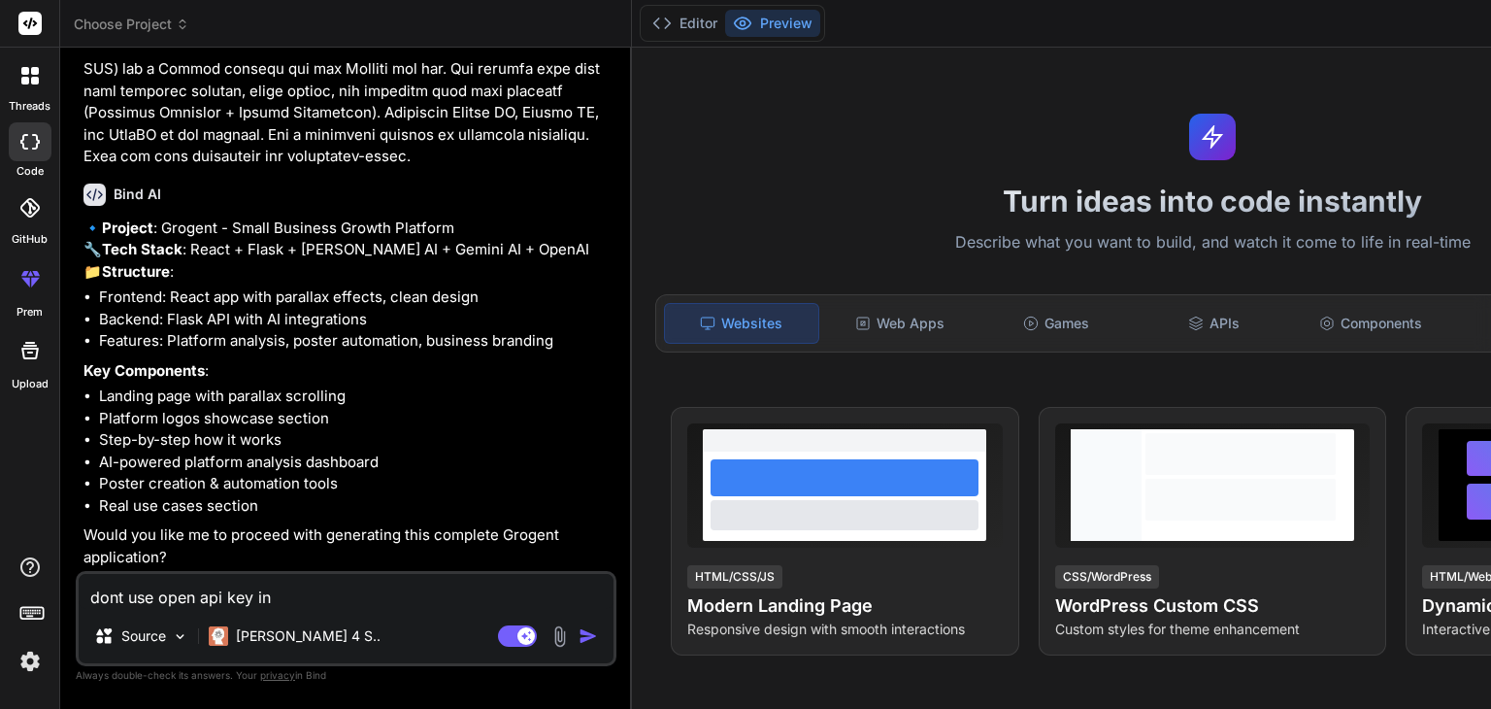
type textarea "x"
type textarea "dont use open api key inst"
type textarea "x"
type textarea "dont use open api key inste"
type textarea "x"
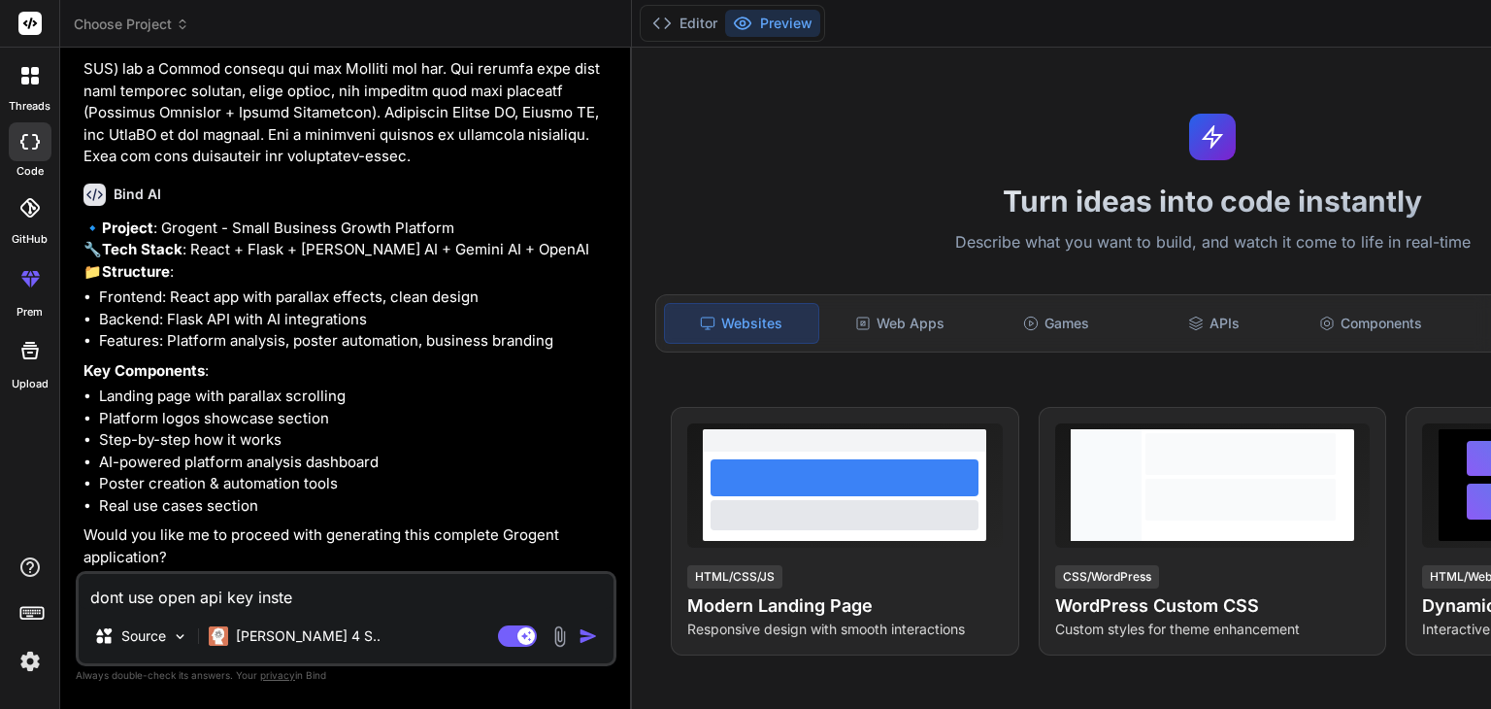
type textarea "dont use open api key instea"
type textarea "x"
type textarea "dont use open api key instead"
type textarea "x"
type textarea "dont use open api key instead"
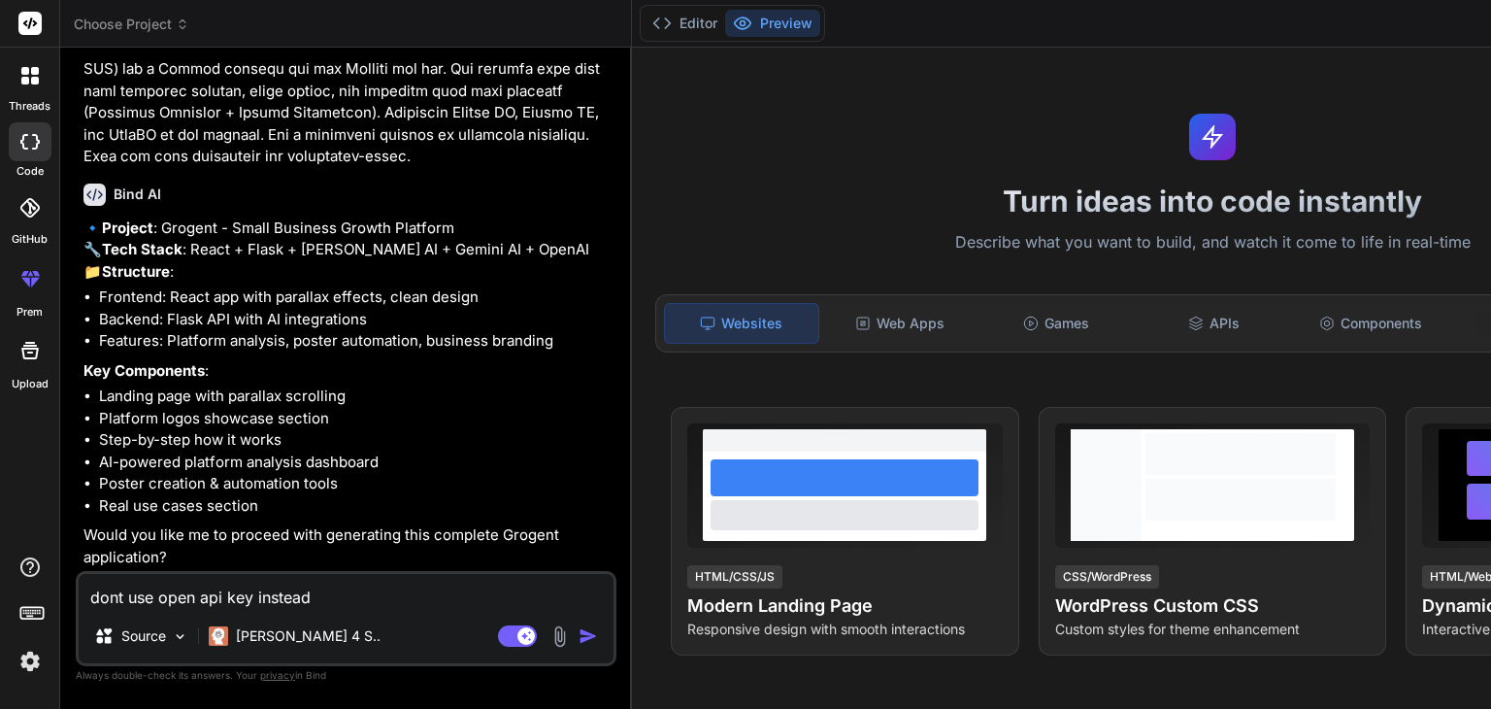
type textarea "x"
type textarea "dont use open api key instead u"
type textarea "x"
type textarea "dont use open api key instead us"
type textarea "x"
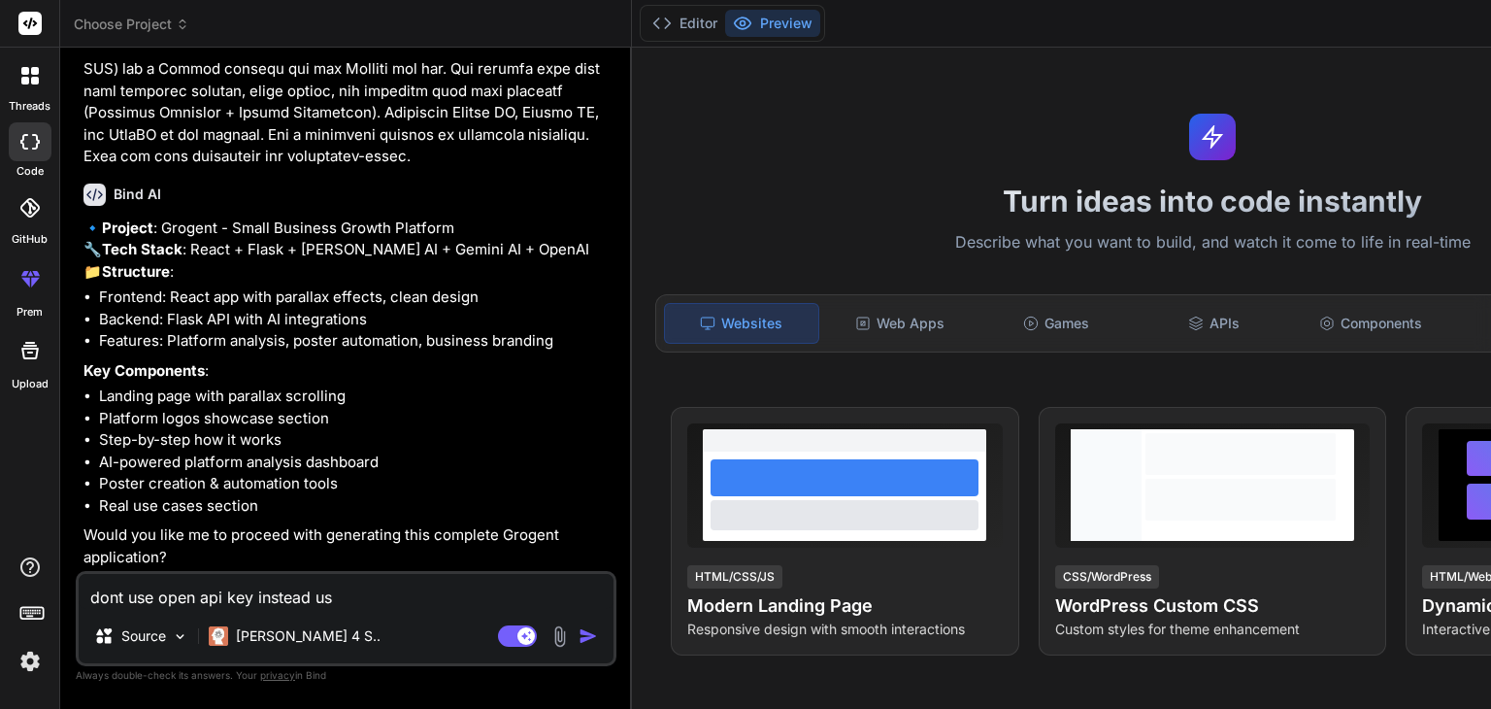
type textarea "dont use open api key instead use"
type textarea "x"
type textarea "dont use open api key instead use"
type textarea "x"
type textarea "dont use open api key instead use g"
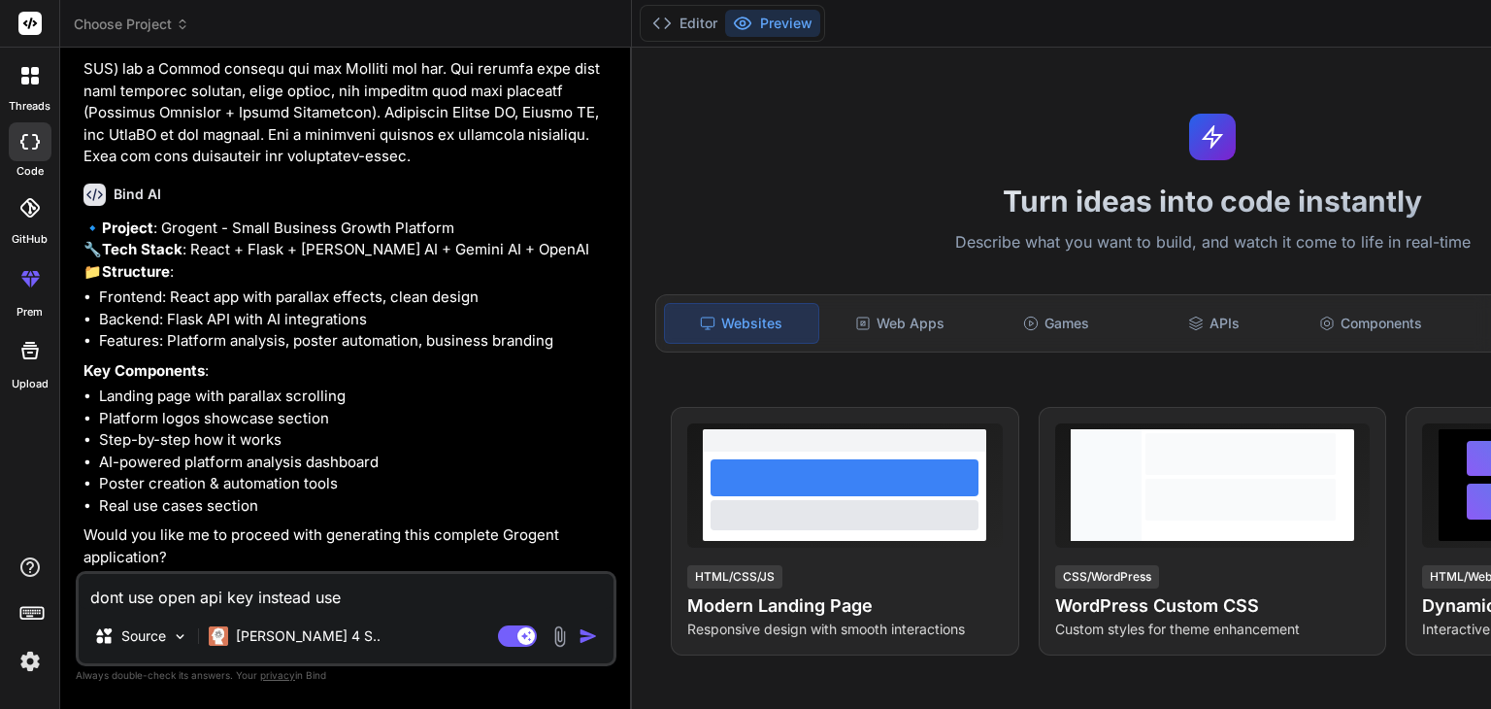
type textarea "x"
type textarea "dont use open api key instead use go"
type textarea "x"
type textarea "dont use open api key instead use goo"
type textarea "x"
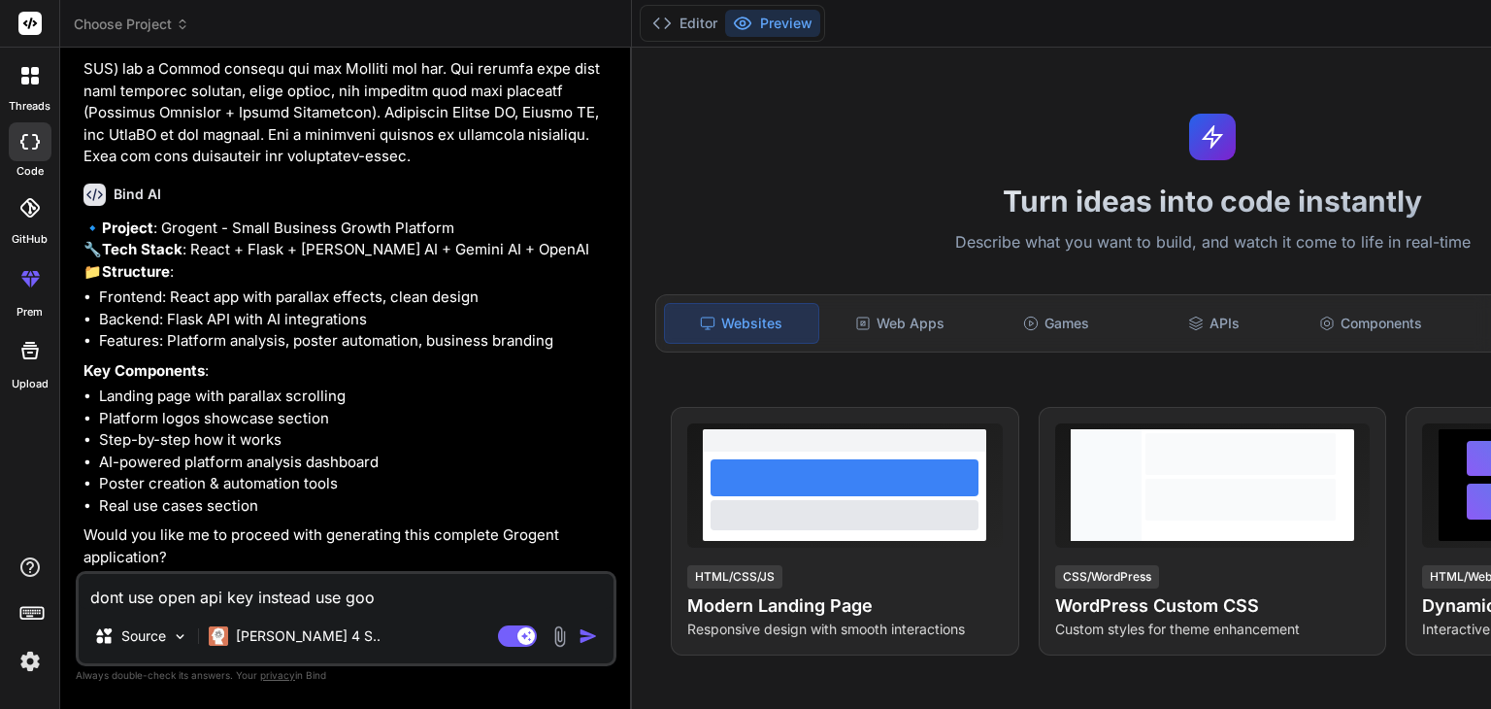
type textarea "dont use open api key instead use goog"
type textarea "x"
type textarea "dont use open api key instead use googl"
type textarea "x"
type textarea "dont use open api key instead use google"
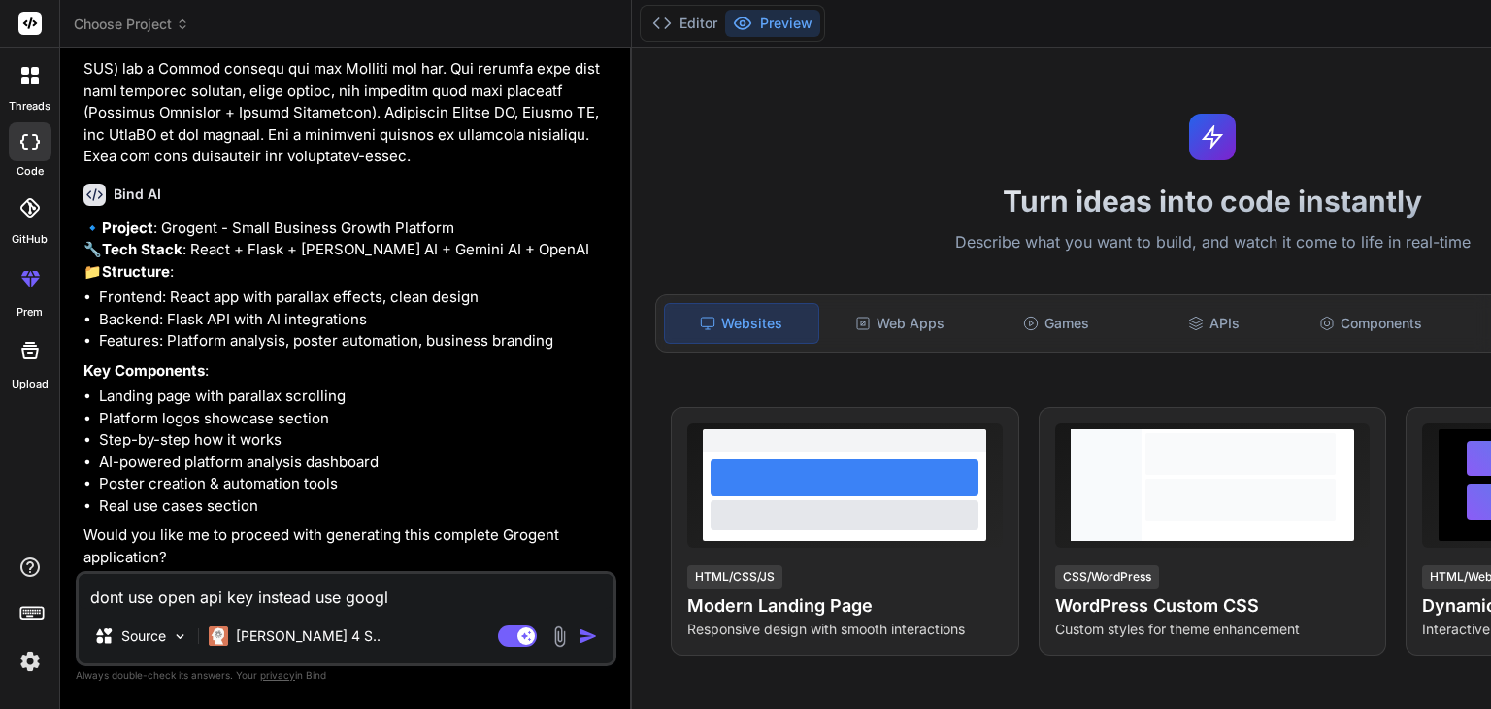
type textarea "x"
type textarea "dont use open api key instead use google"
type textarea "x"
type textarea "dont use open api key instead use google a"
type textarea "x"
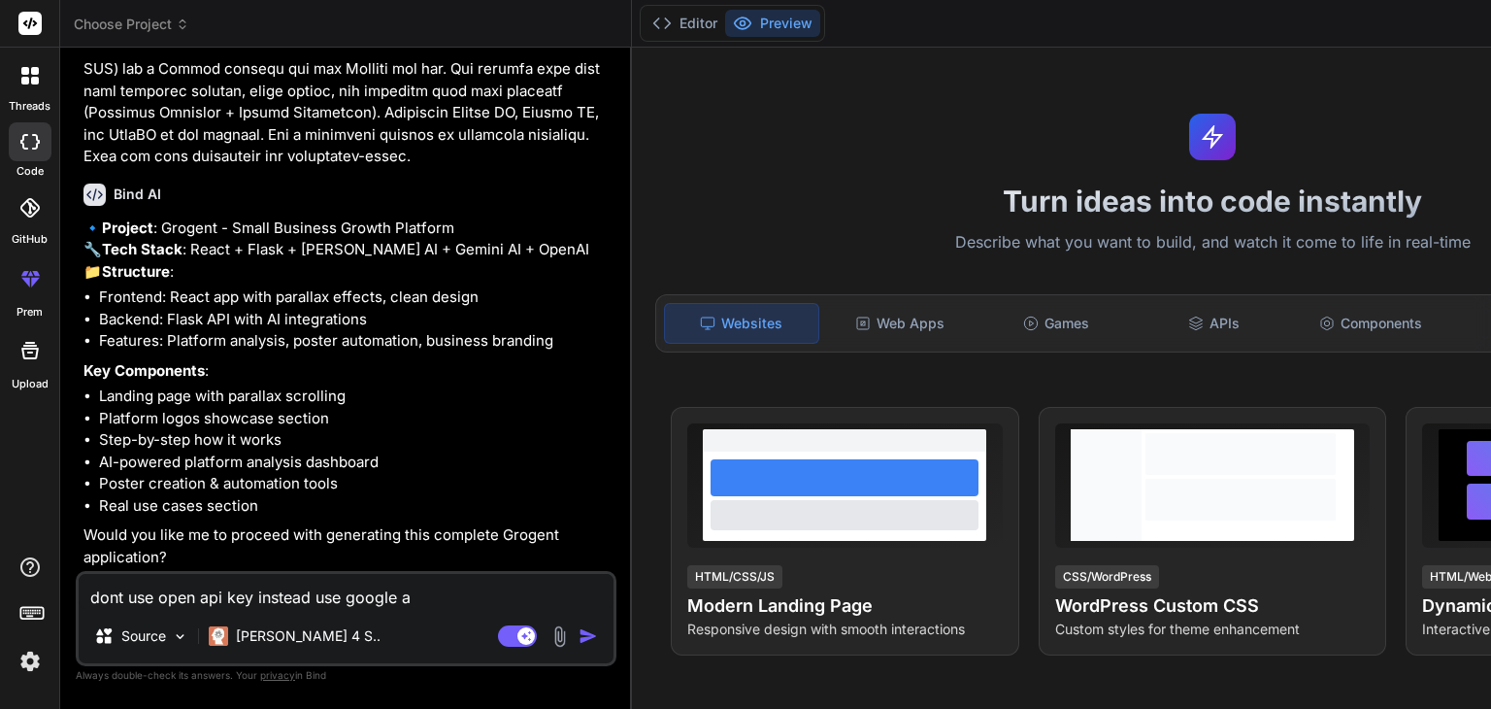
type textarea "dont use open api key instead use google ap"
type textarea "x"
type textarea "dont use open api key instead use google api"
type textarea "x"
type textarea "dont use open api key instead use google api."
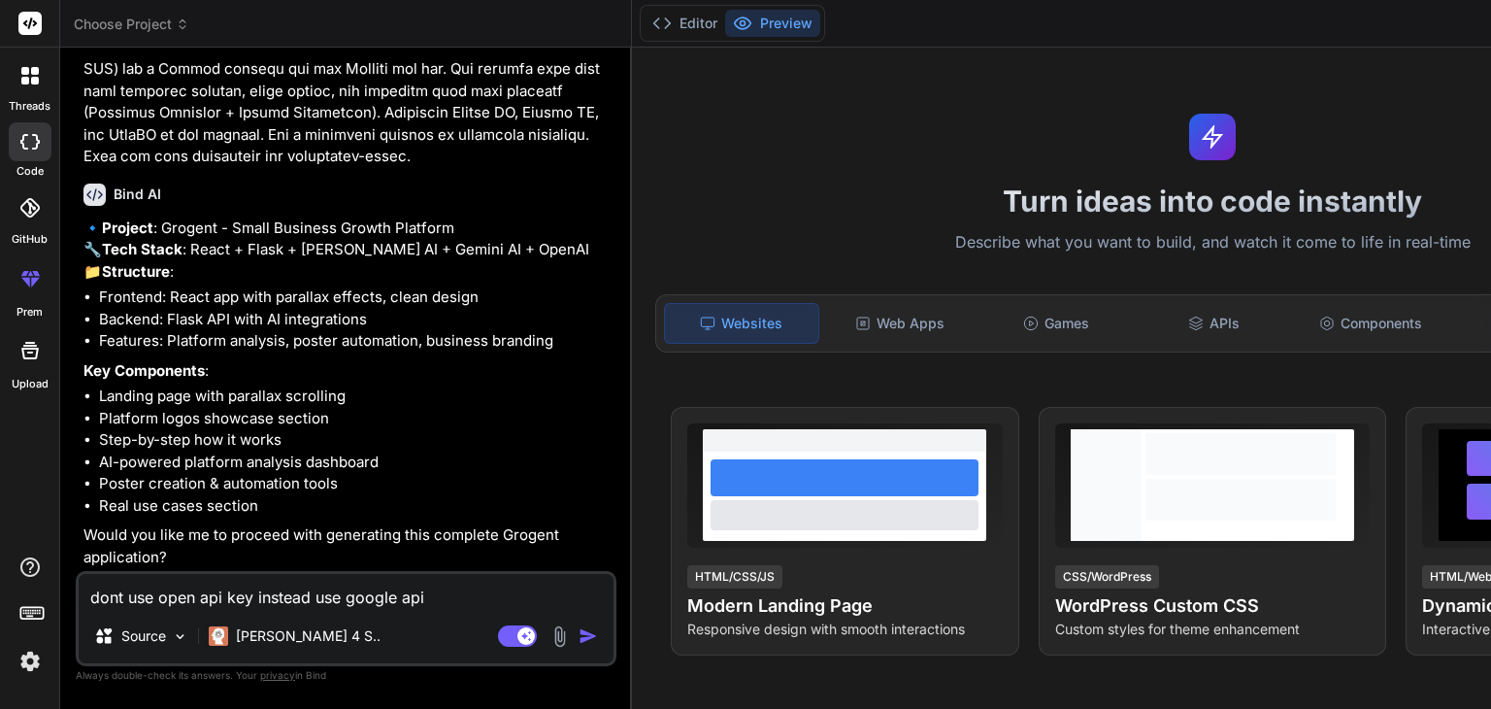
type textarea "x"
type textarea "dont use open api key instead use google api."
type textarea "x"
type textarea "dont use open api key instead use google api. s"
type textarea "x"
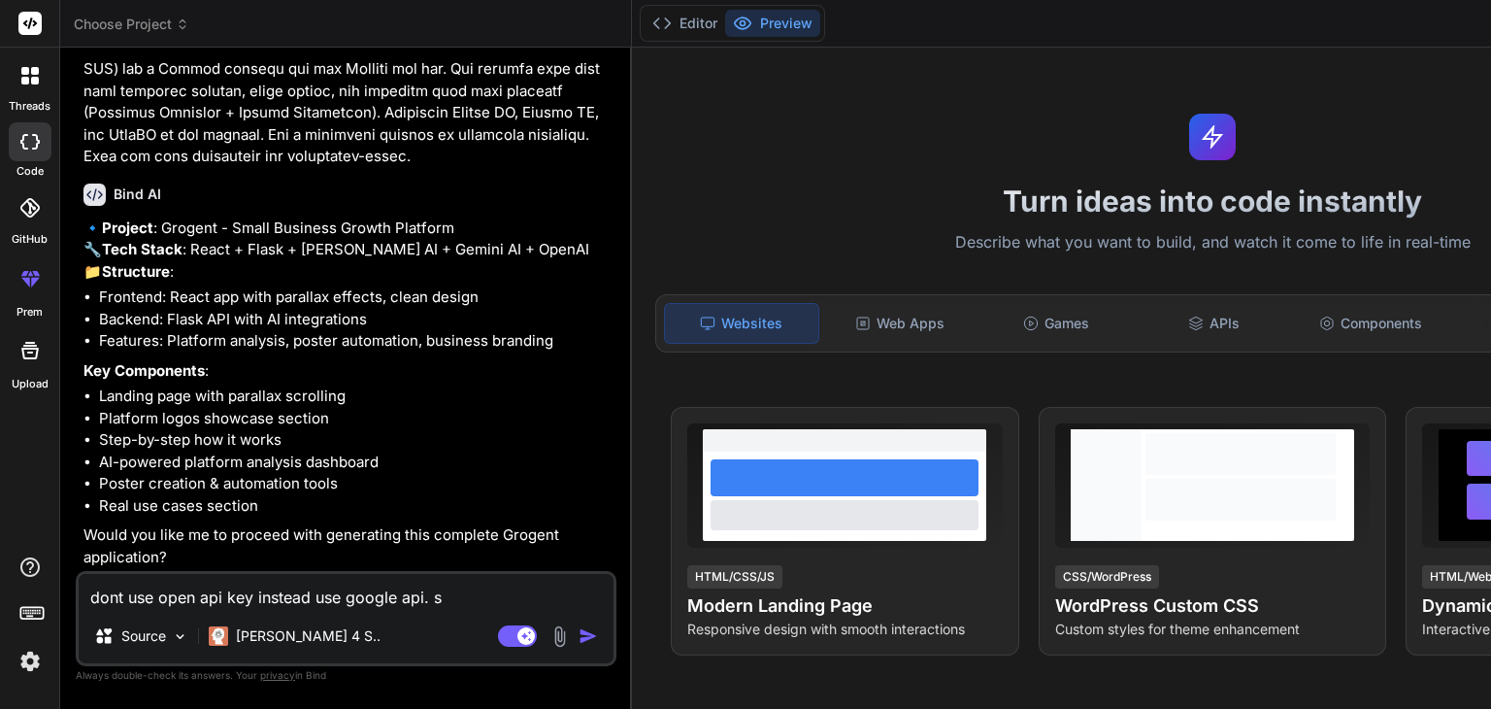
type textarea "dont use open api key instead use google api. st"
type textarea "x"
type textarea "dont use open api key instead use google api. sta"
type textarea "x"
type textarea "dont use open api key instead use google api. star"
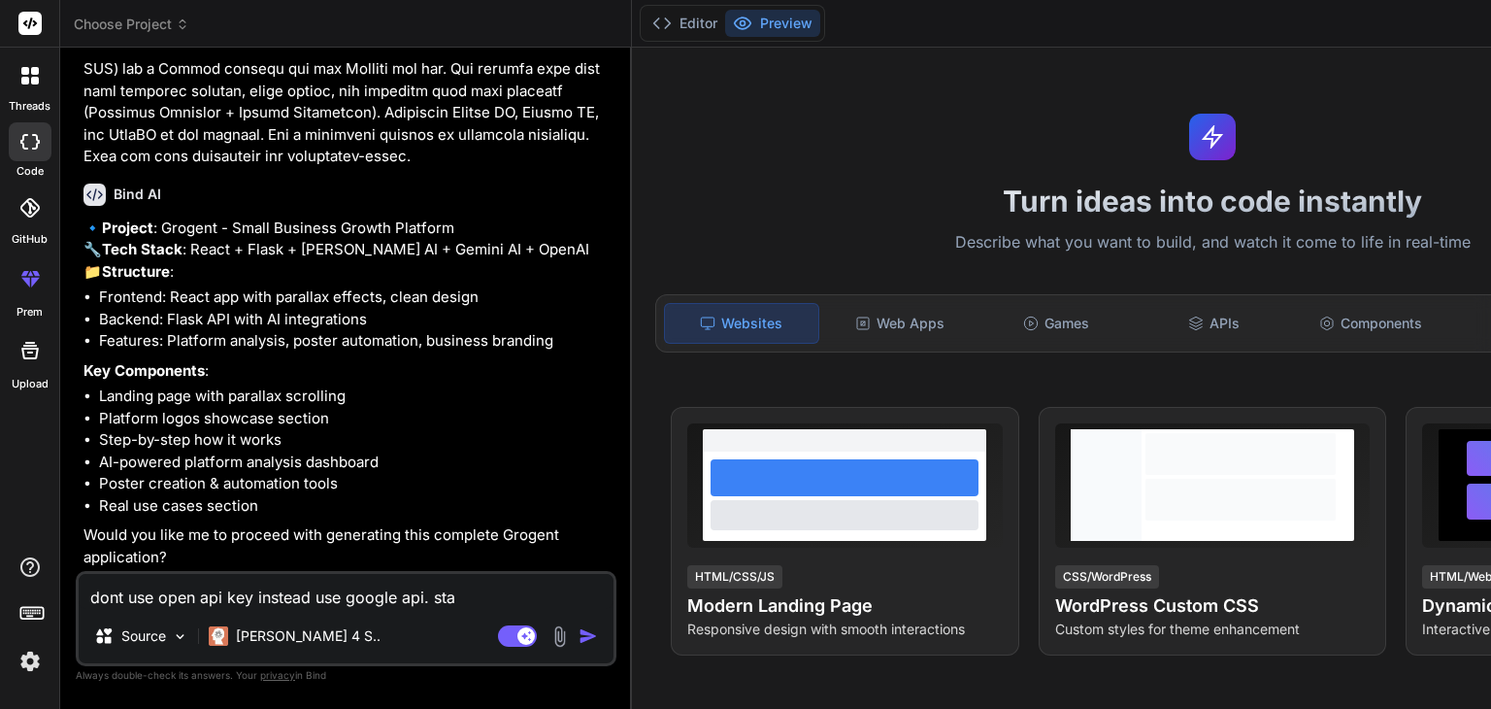
type textarea "x"
type textarea "dont use open api key instead use google api. start"
type textarea "x"
type textarea "dont use open api key instead use google api. start"
type textarea "x"
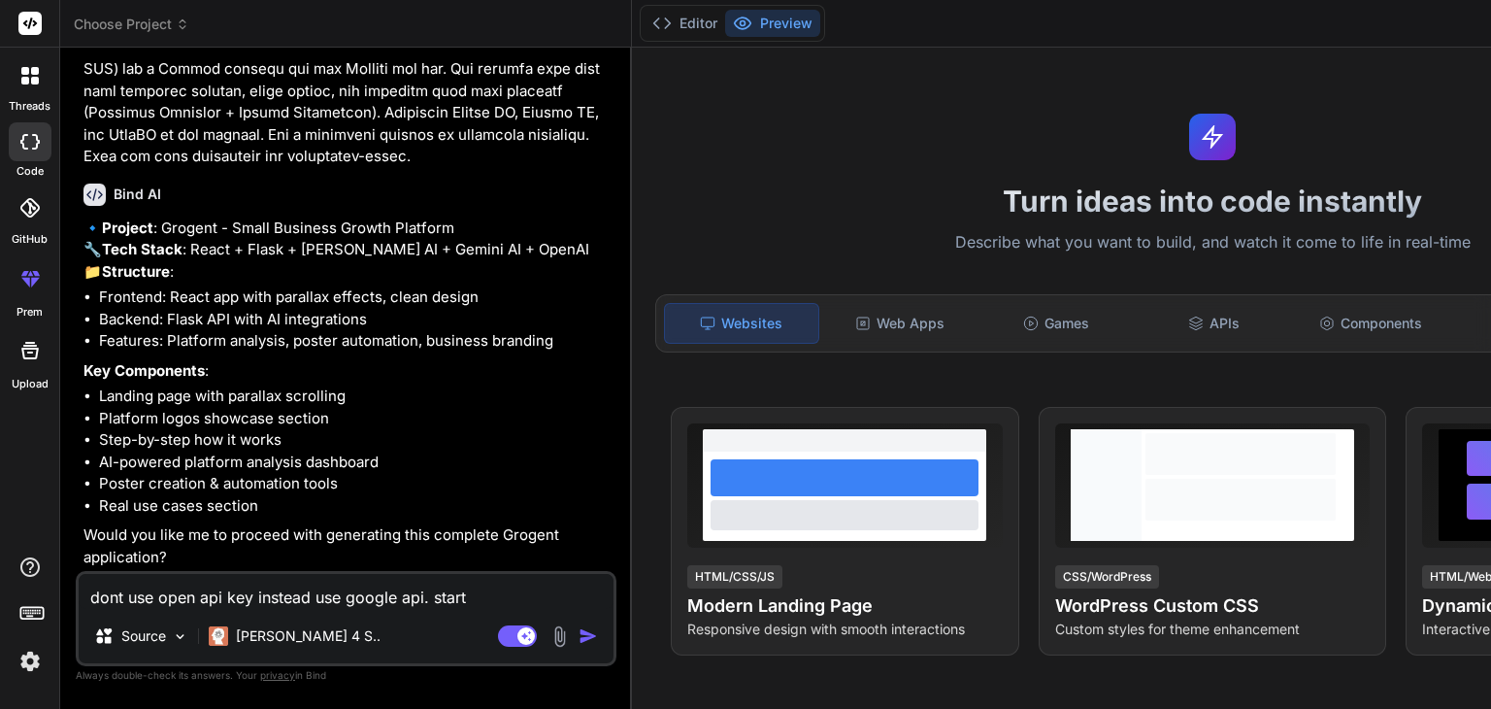
type textarea "dont use open api key instead use google api. start g"
type textarea "x"
type textarea "dont use open api key instead use google api. start ge"
type textarea "x"
type textarea "dont use open api key instead use google api. start gen"
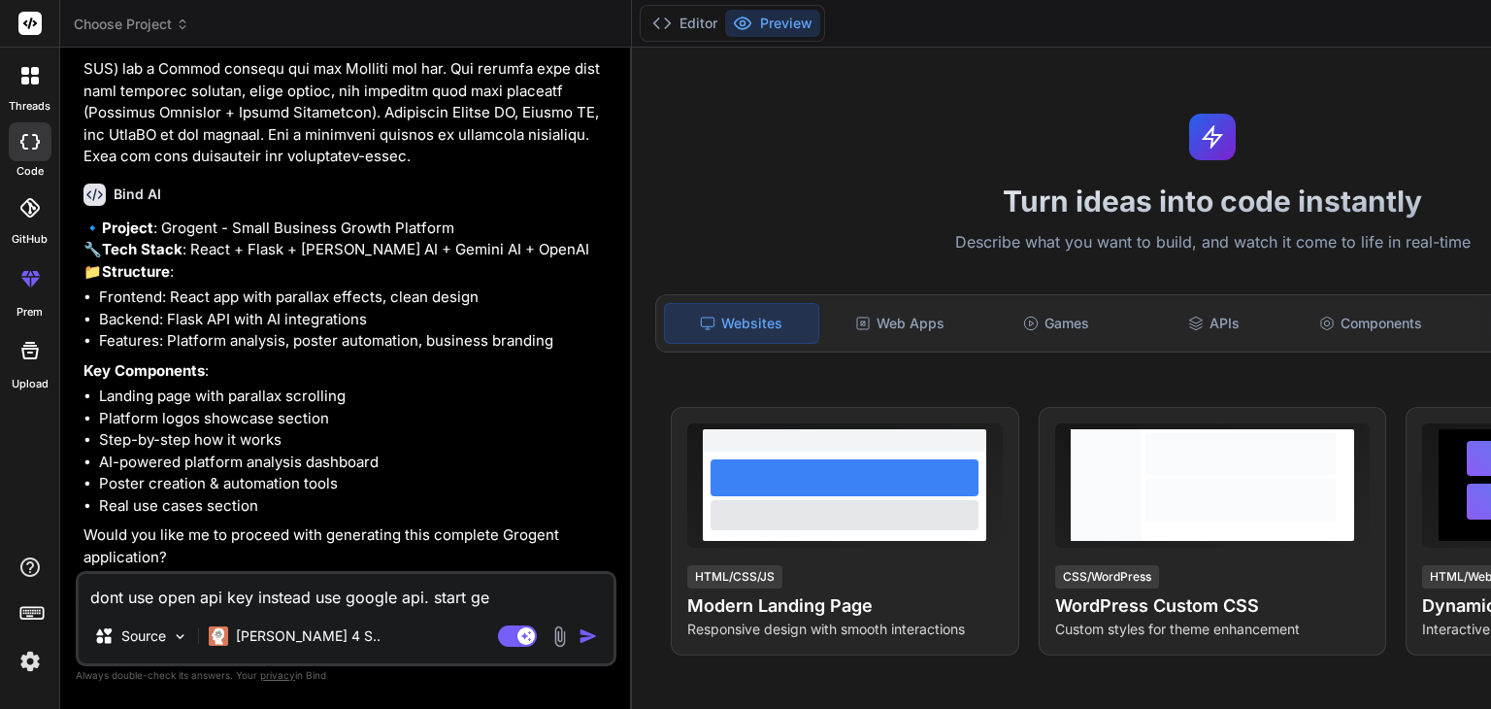
type textarea "x"
type textarea "dont use open api key instead use google api. start gene"
type textarea "x"
type textarea "dont use open api key instead use google api. start gener"
type textarea "x"
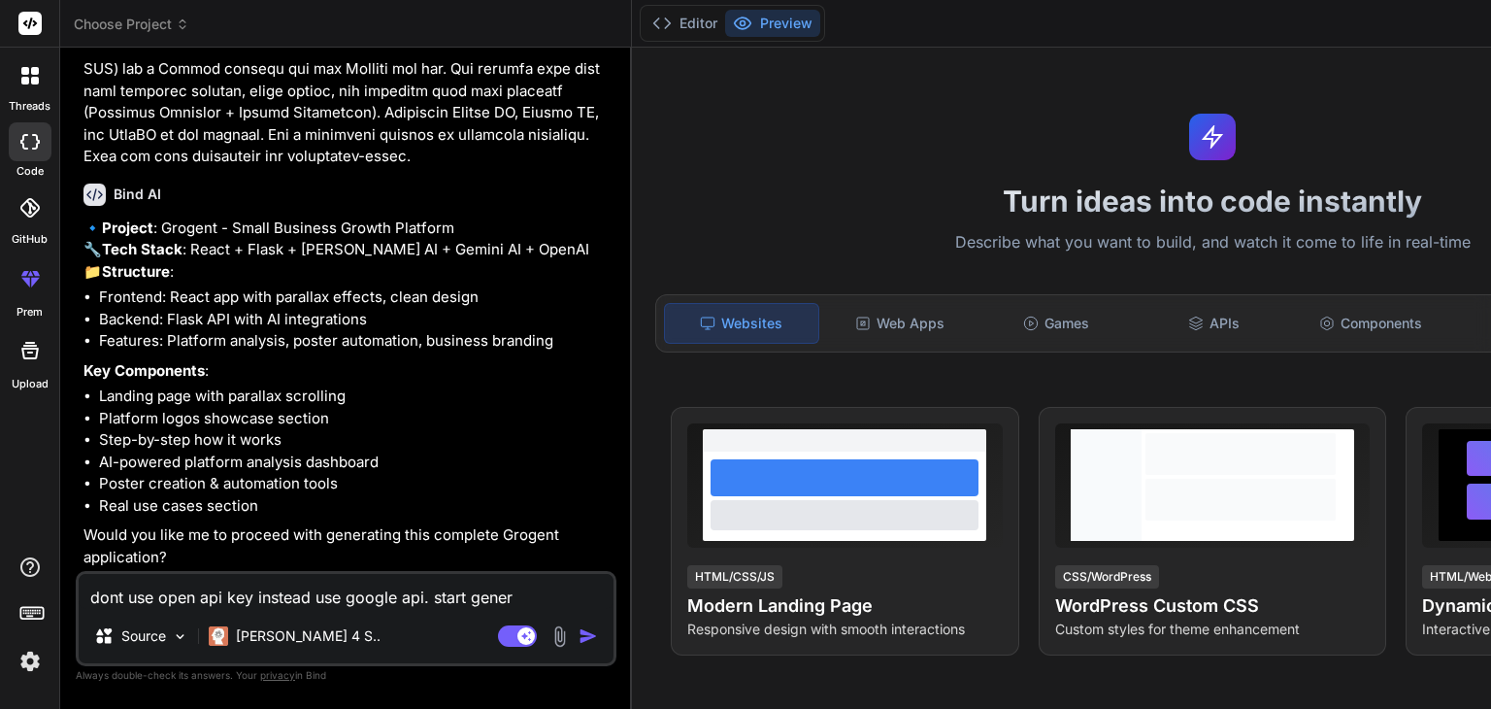
type textarea "dont use open api key instead use google api. start genera"
type textarea "x"
type textarea "dont use open api key instead use google api. start generae"
type textarea "x"
type textarea "dont use open api key instead use google api. start genera"
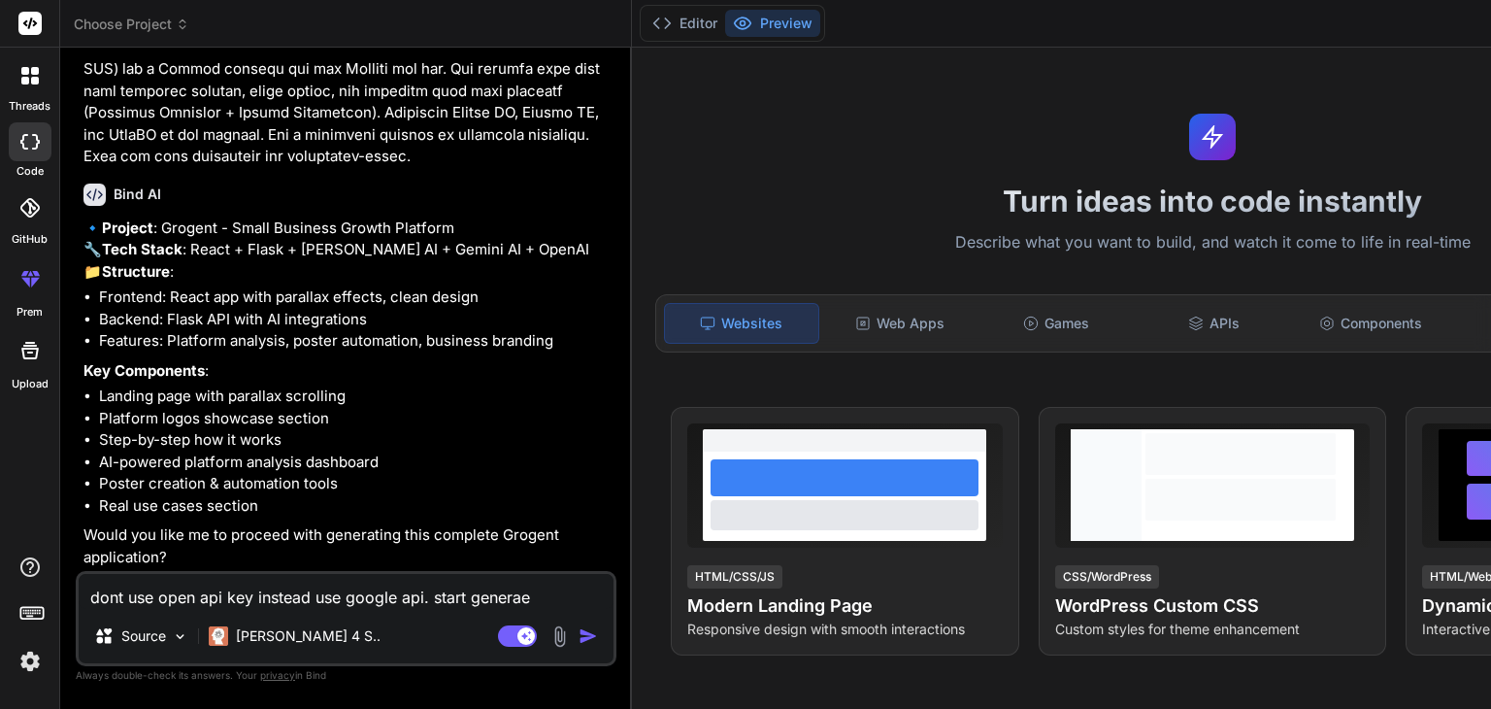
type textarea "x"
type textarea "dont use open api key instead use google api. start generat"
type textarea "x"
type textarea "dont use open api key instead use google api. start generate"
type textarea "x"
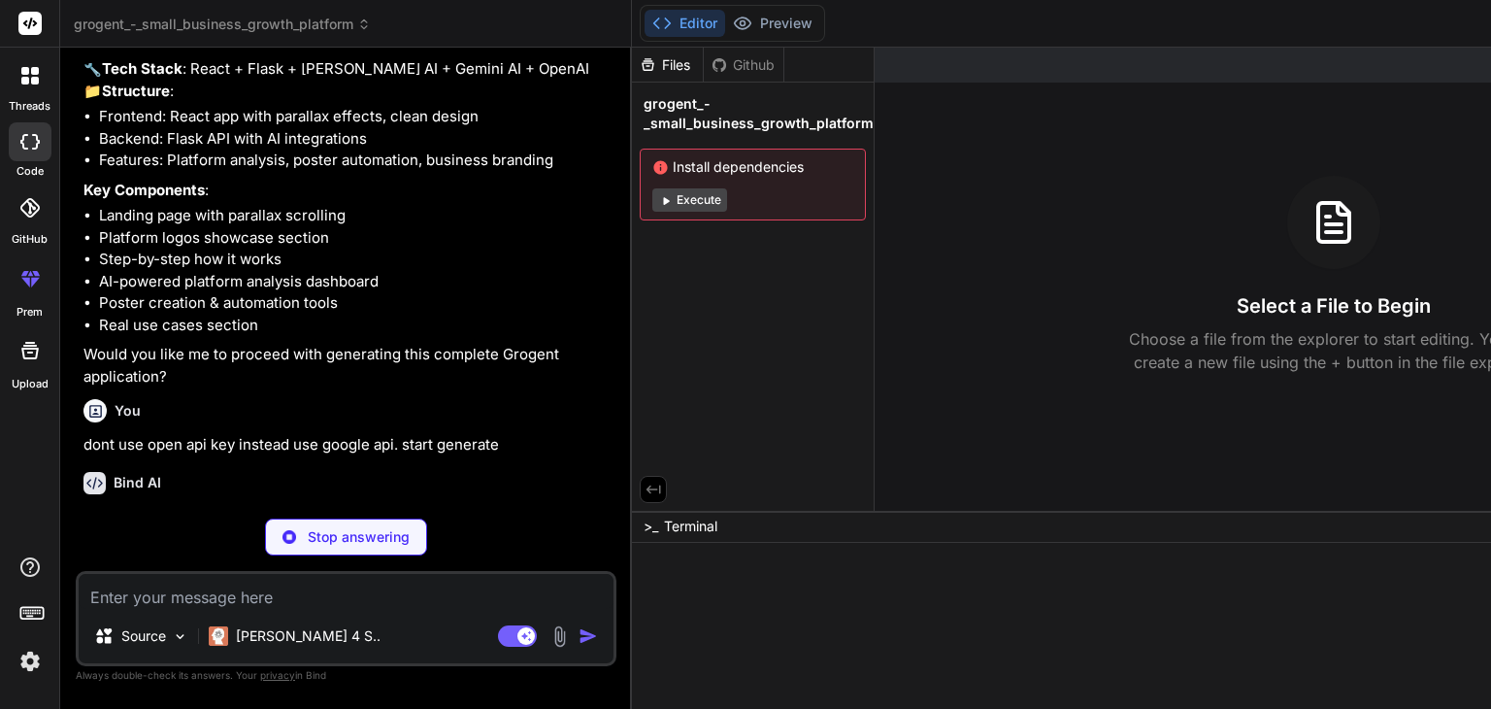
scroll to position [816, 0]
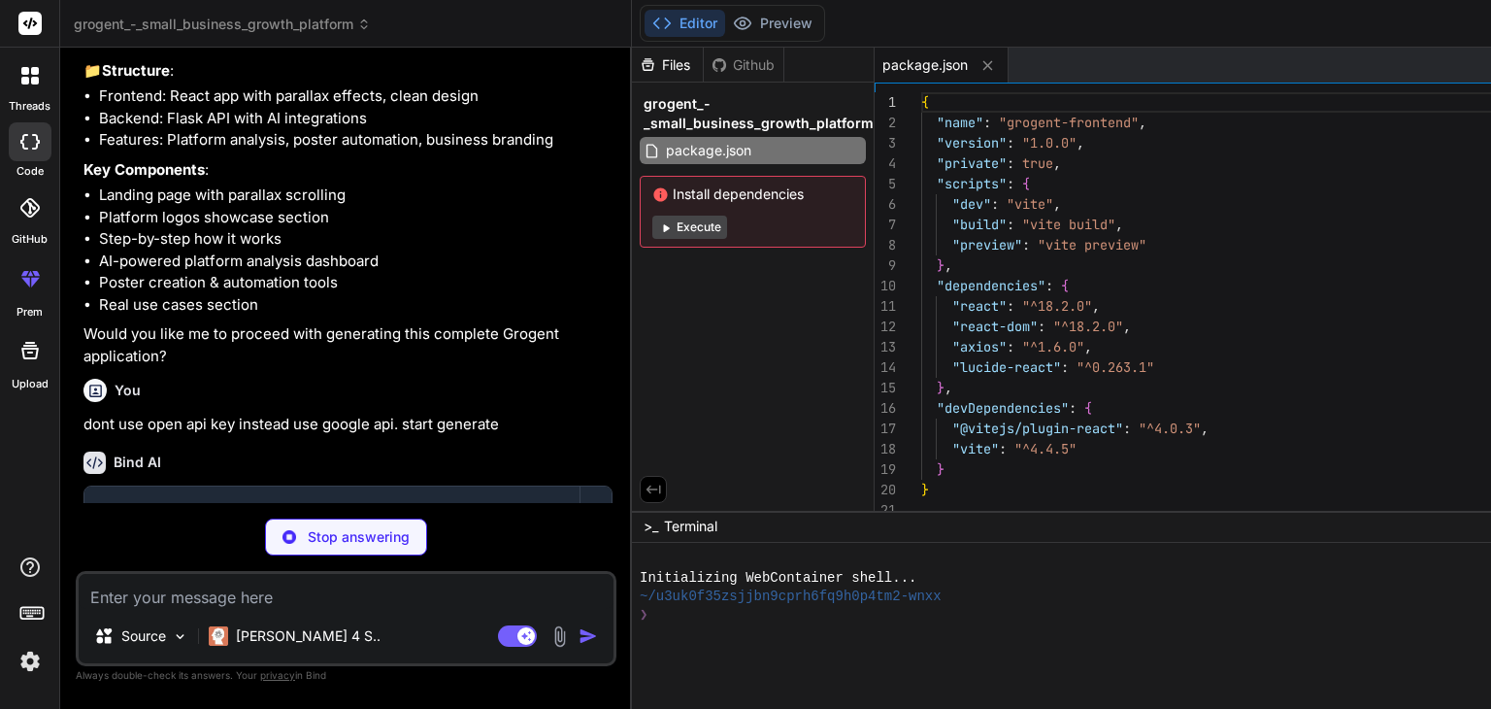
type textarea "x"
type textarea "import { defineConfig } from 'vite' import react from '@vitejs/plugin-react' ex…"
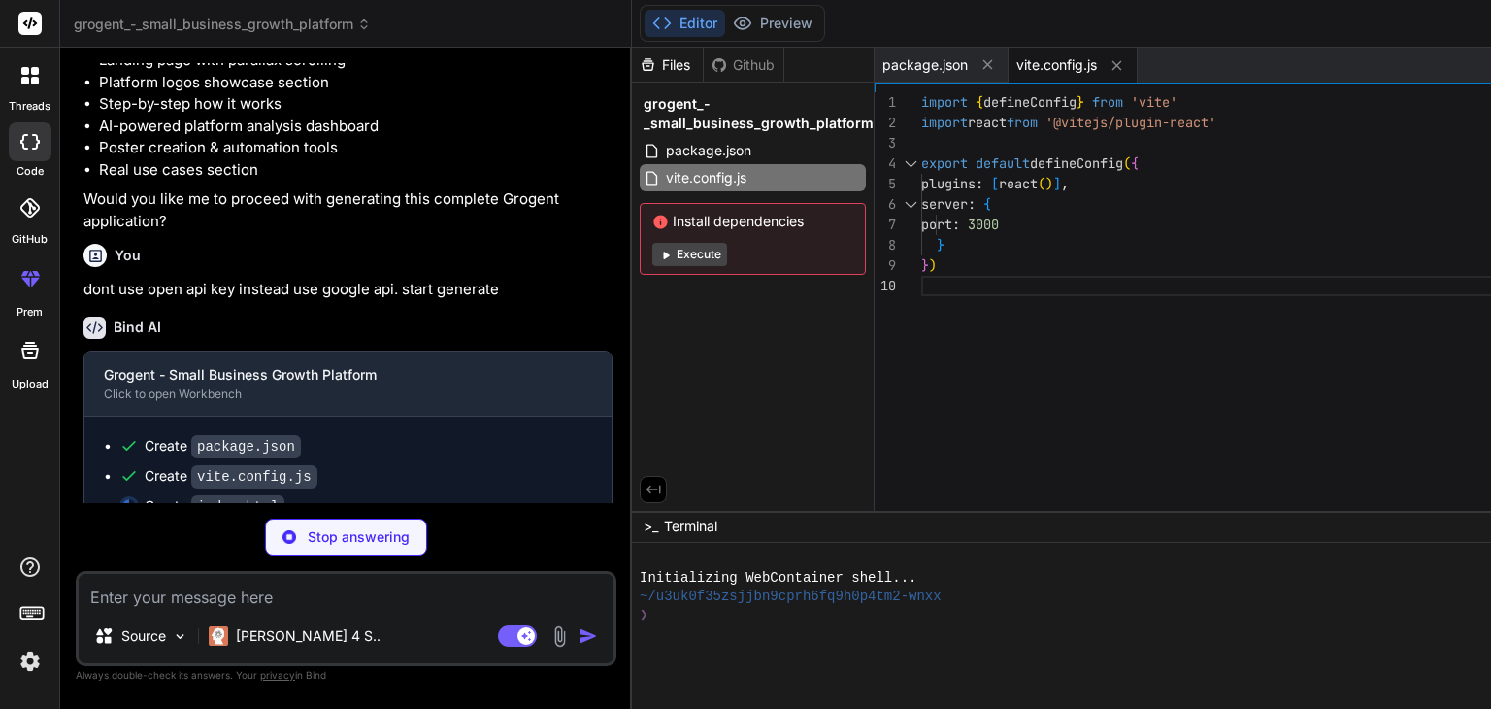
type textarea "x"
type textarea "</head> <body> <div id="root"></div> <script type="module" src="/src/main.jsx">…"
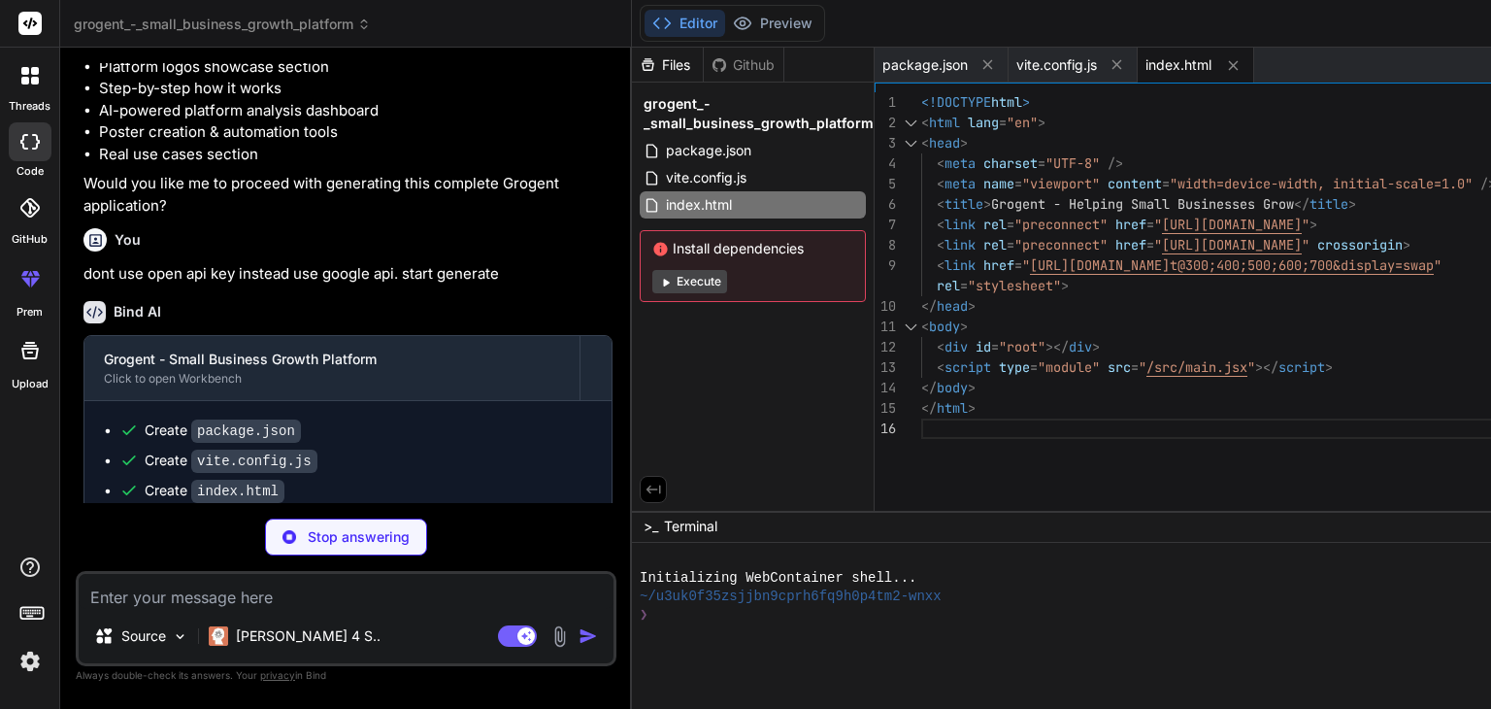
type textarea "x"
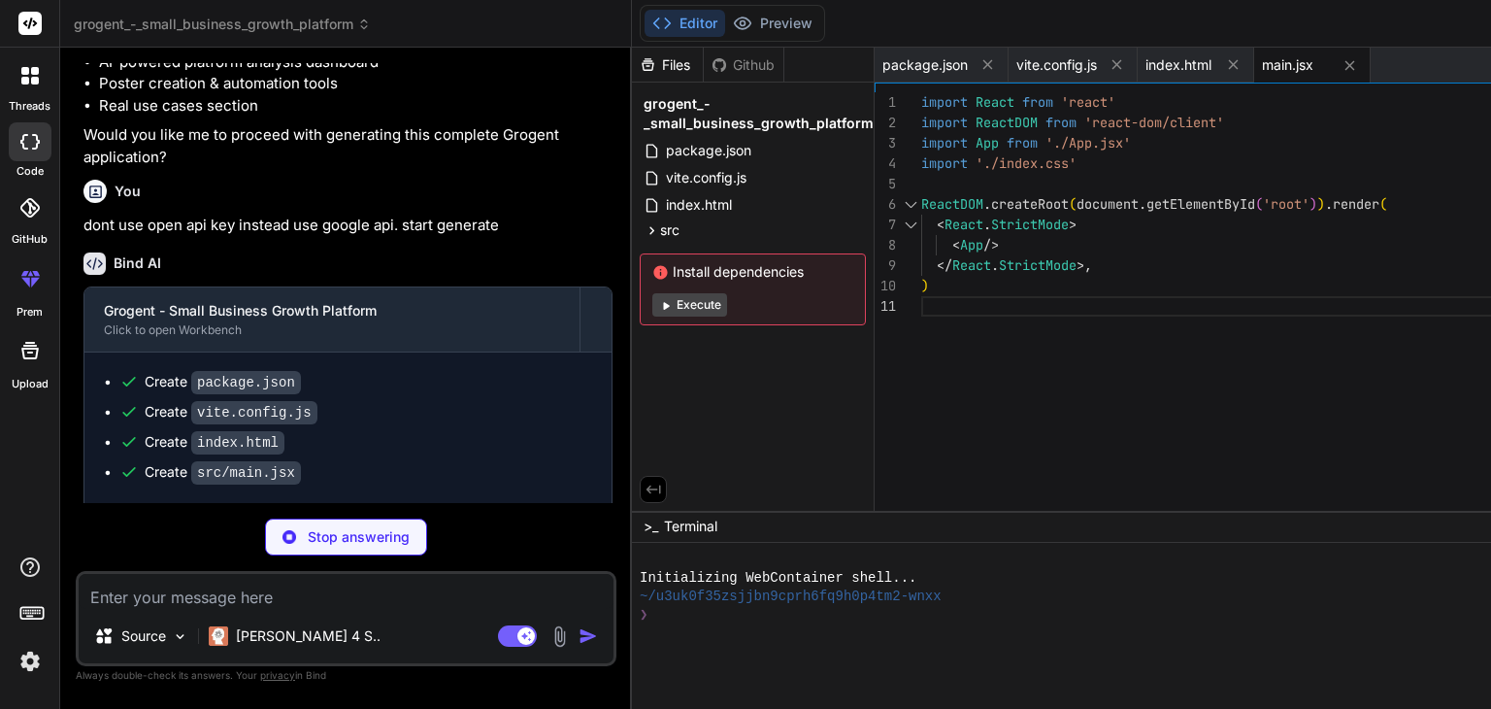
scroll to position [1016, 0]
type textarea "x"
type textarea "font-size: 2rem; } .cta-section h2 { font-size: 2rem; } }"
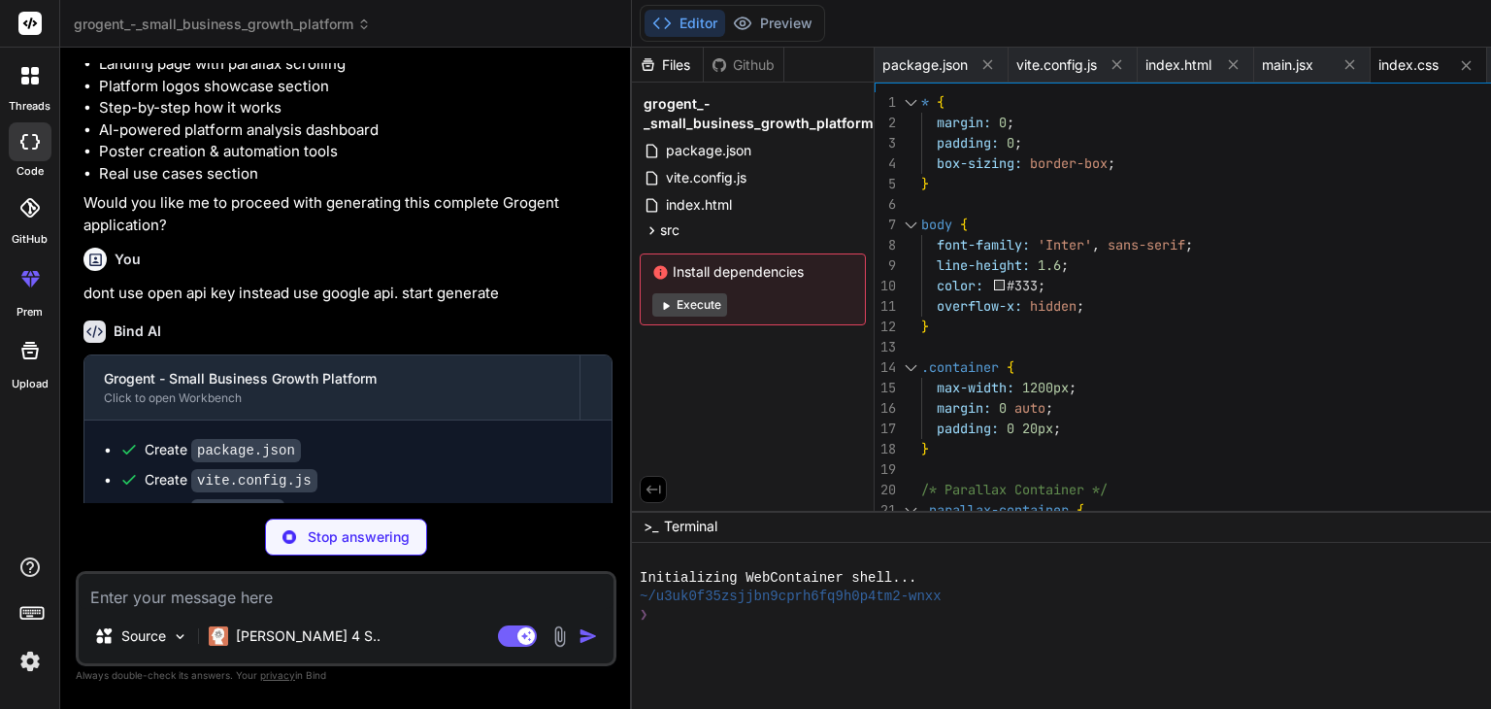
scroll to position [1072, 0]
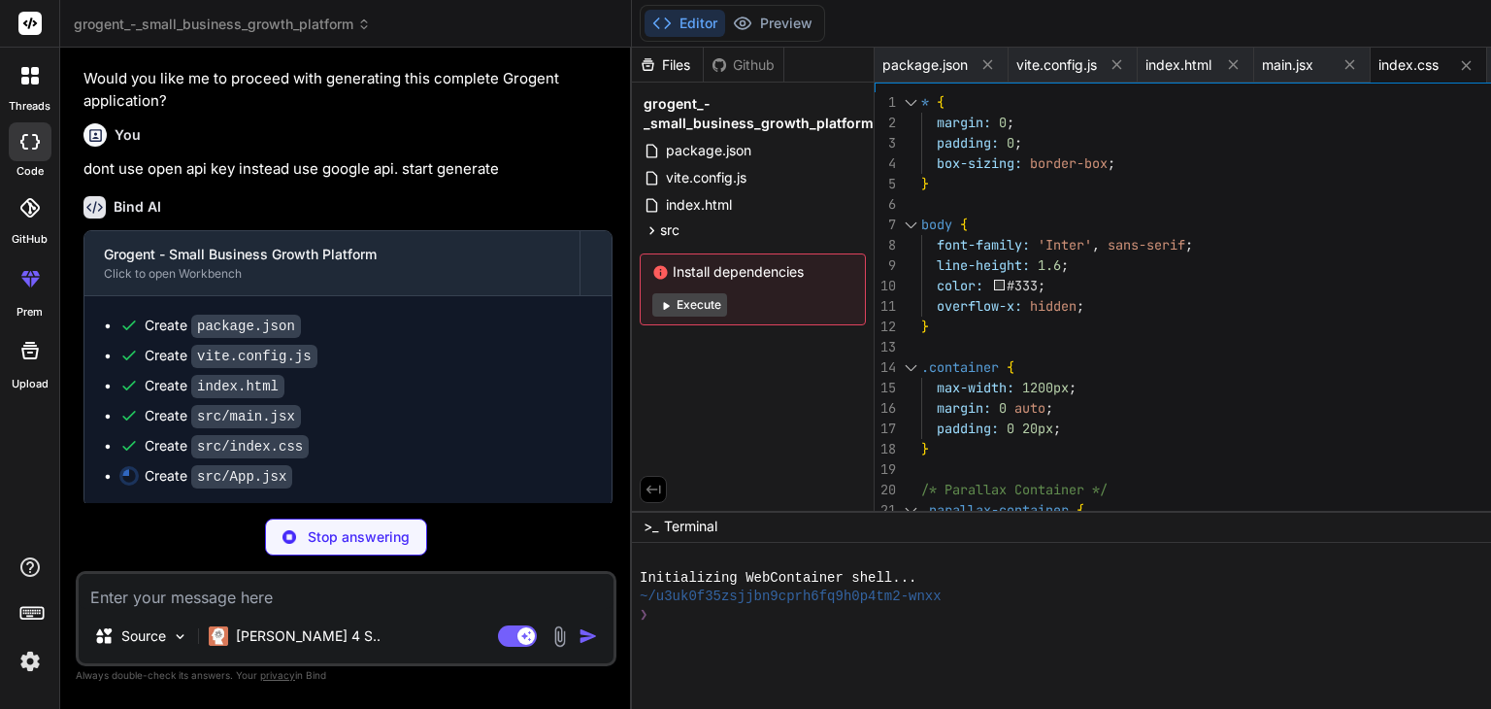
type textarea "x"
type textarea "</footer> </div> ); }; export default App;"
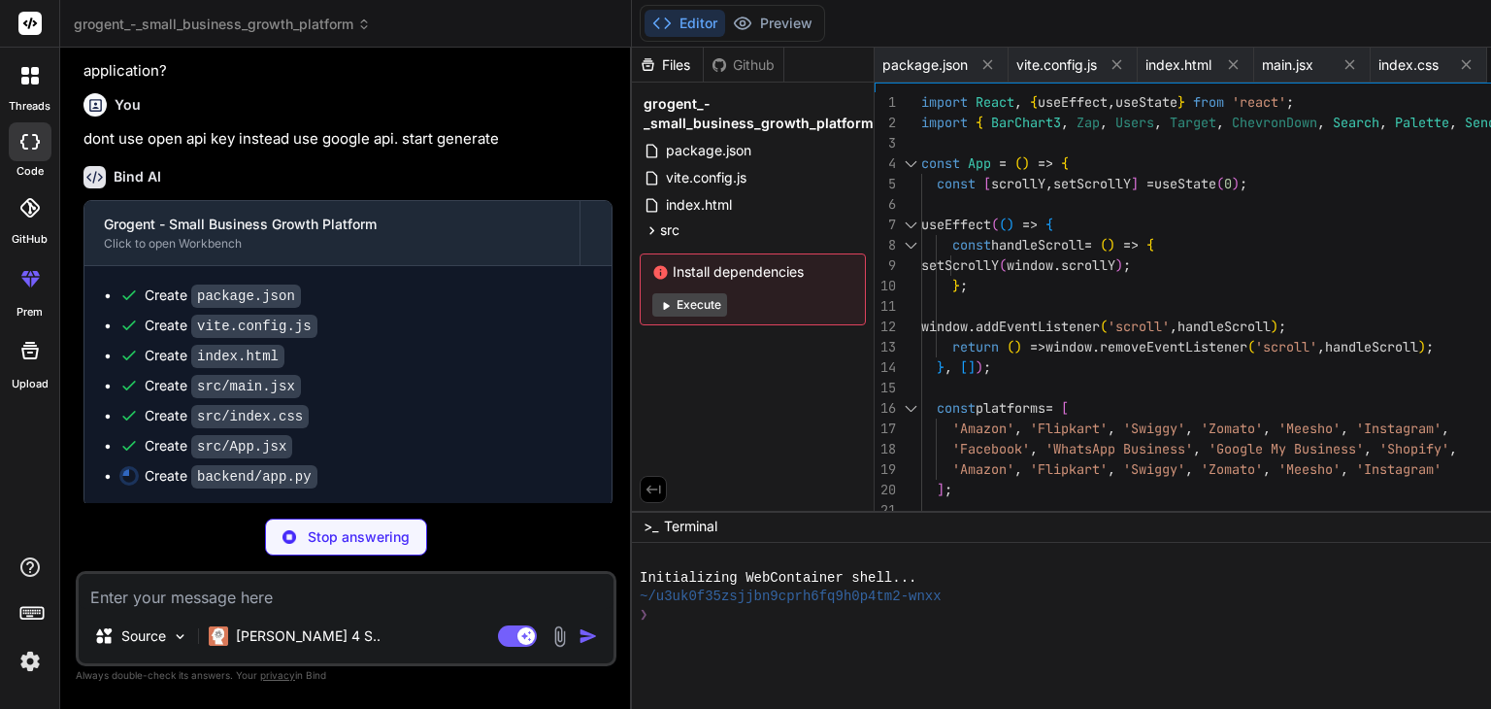
scroll to position [1101, 0]
type textarea "x"
type textarea "if __name__ == '__main__': print("Starting Grogent Backend Server...") print("G…"
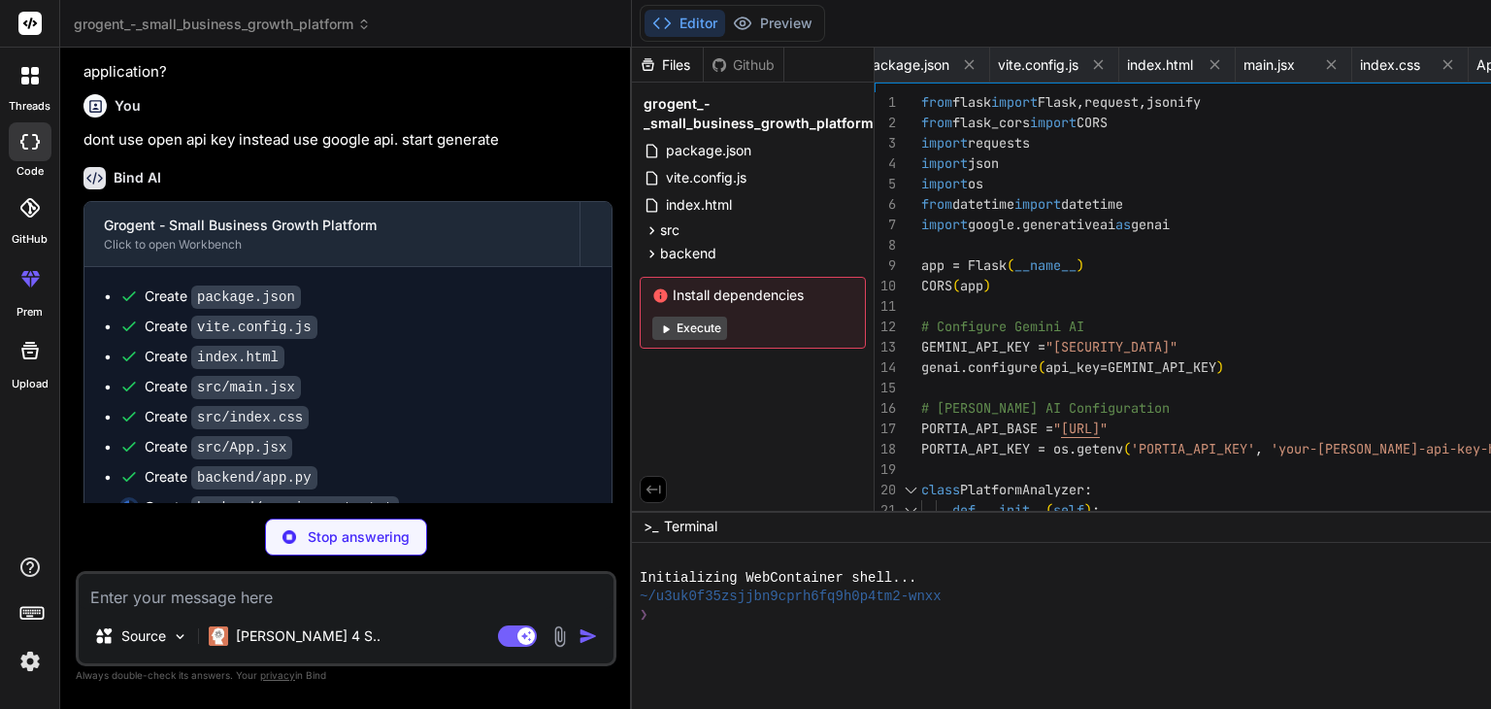
type textarea "x"
type textarea "Flask==2.3.3 Flask-CORS==4.0.0 requests==2.31.0 google-generativeai==0.3.0 pyth…"
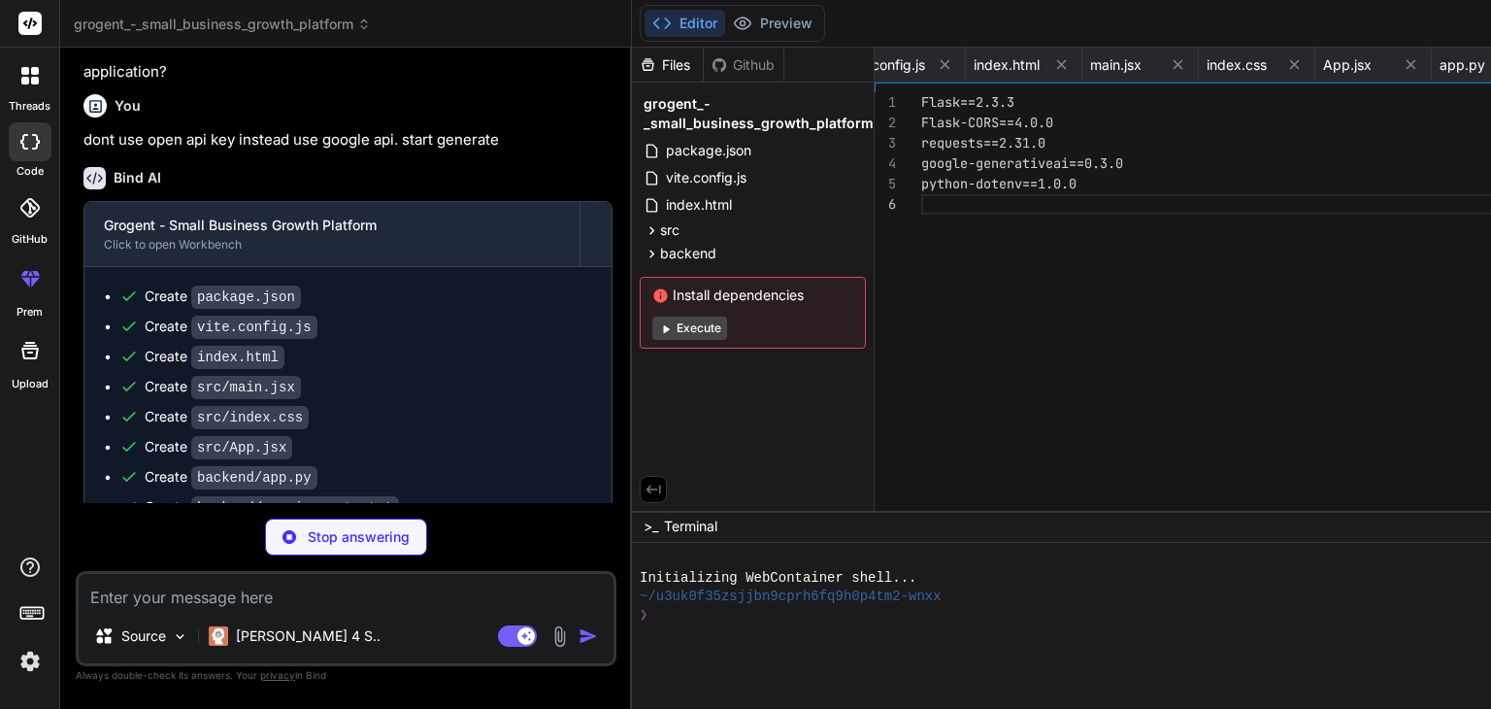
type textarea "x"
type textarea "'temperature': 0.7, 'max_tokens': 1000 }, 'portia': { 'timeout': 30, 'max_retri…"
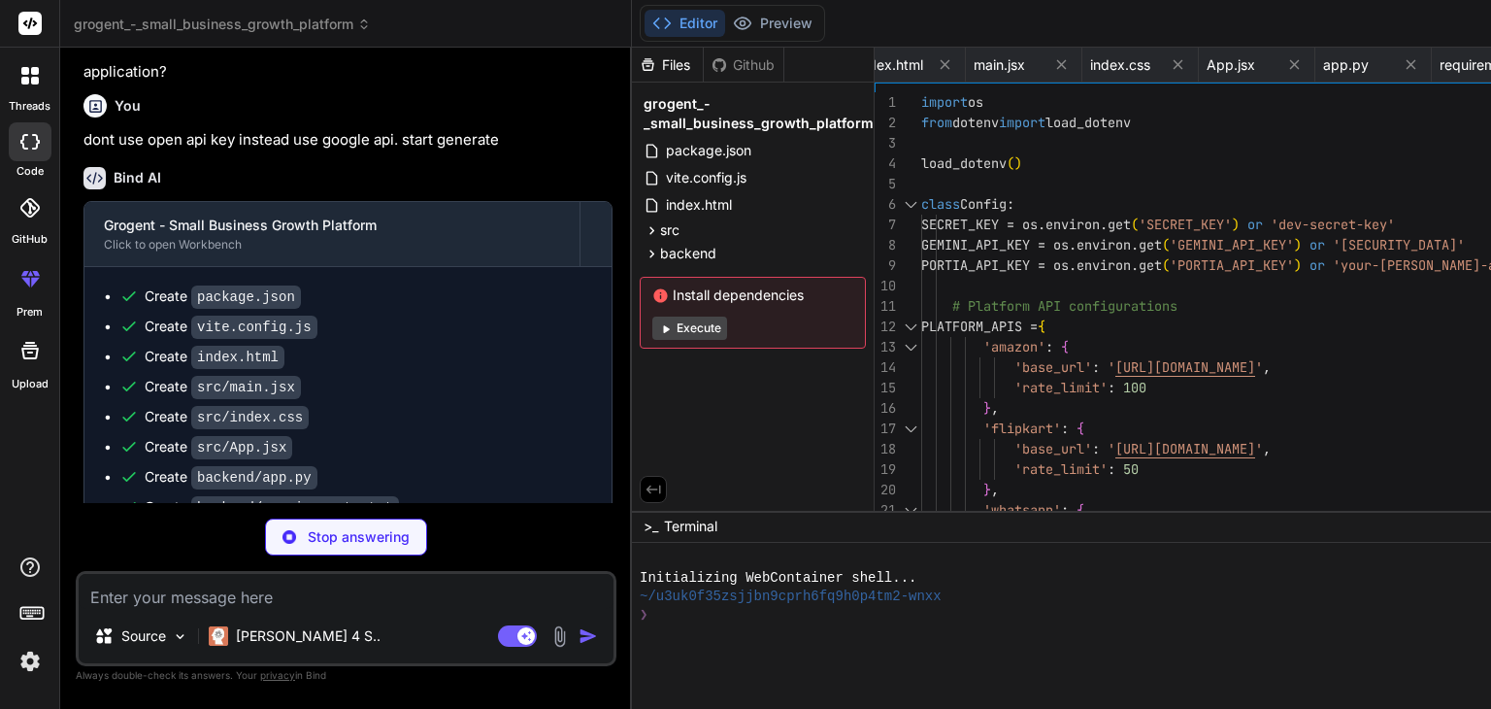
type textarea "x"
type textarea "GEMINI_API_KEY=your_gemini_api_key_here PORTIA_API_KEY=your_portia_api_key_here…"
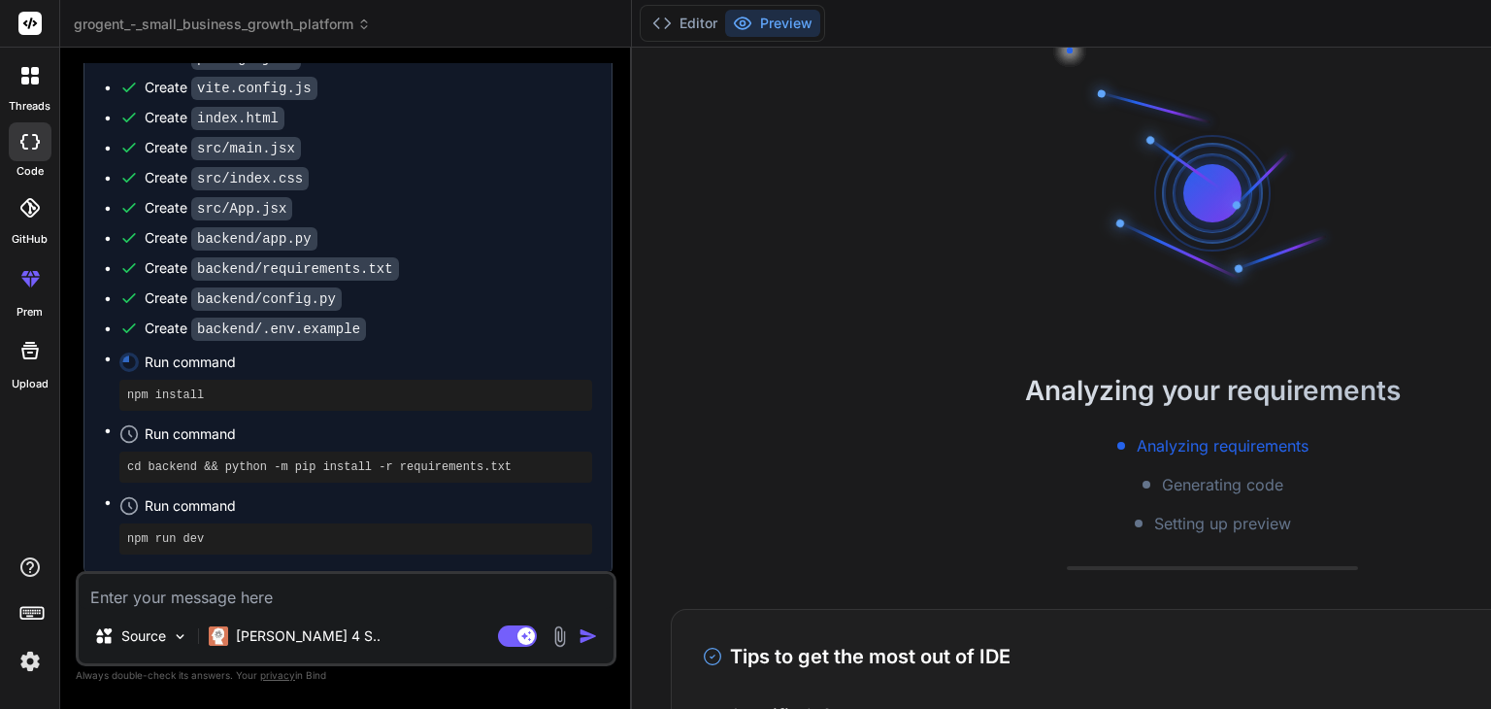
scroll to position [148, 0]
type textarea "x"
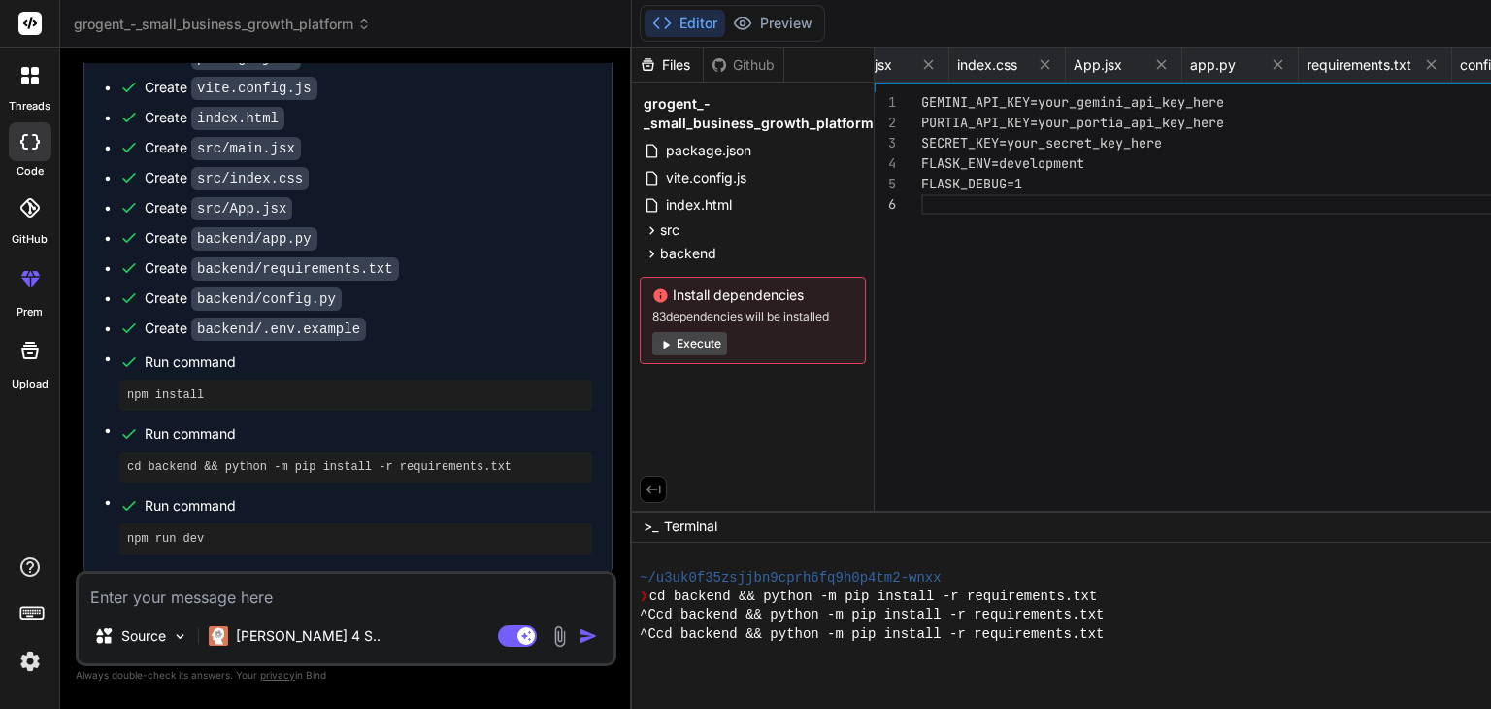
scroll to position [409, 0]
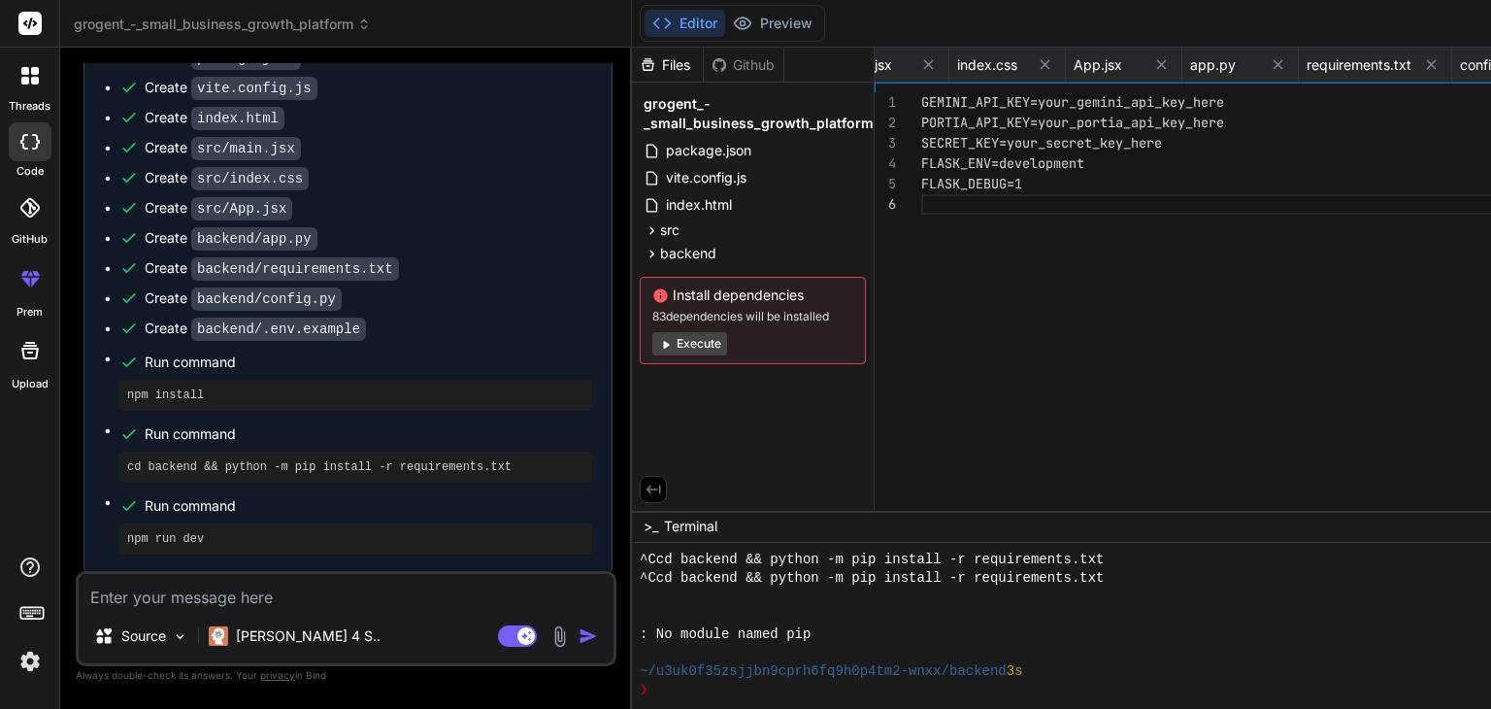
click at [777, 64] on div "Github" at bounding box center [744, 64] width 80 height 19
click at [680, 233] on span "src" at bounding box center [669, 229] width 19 height 19
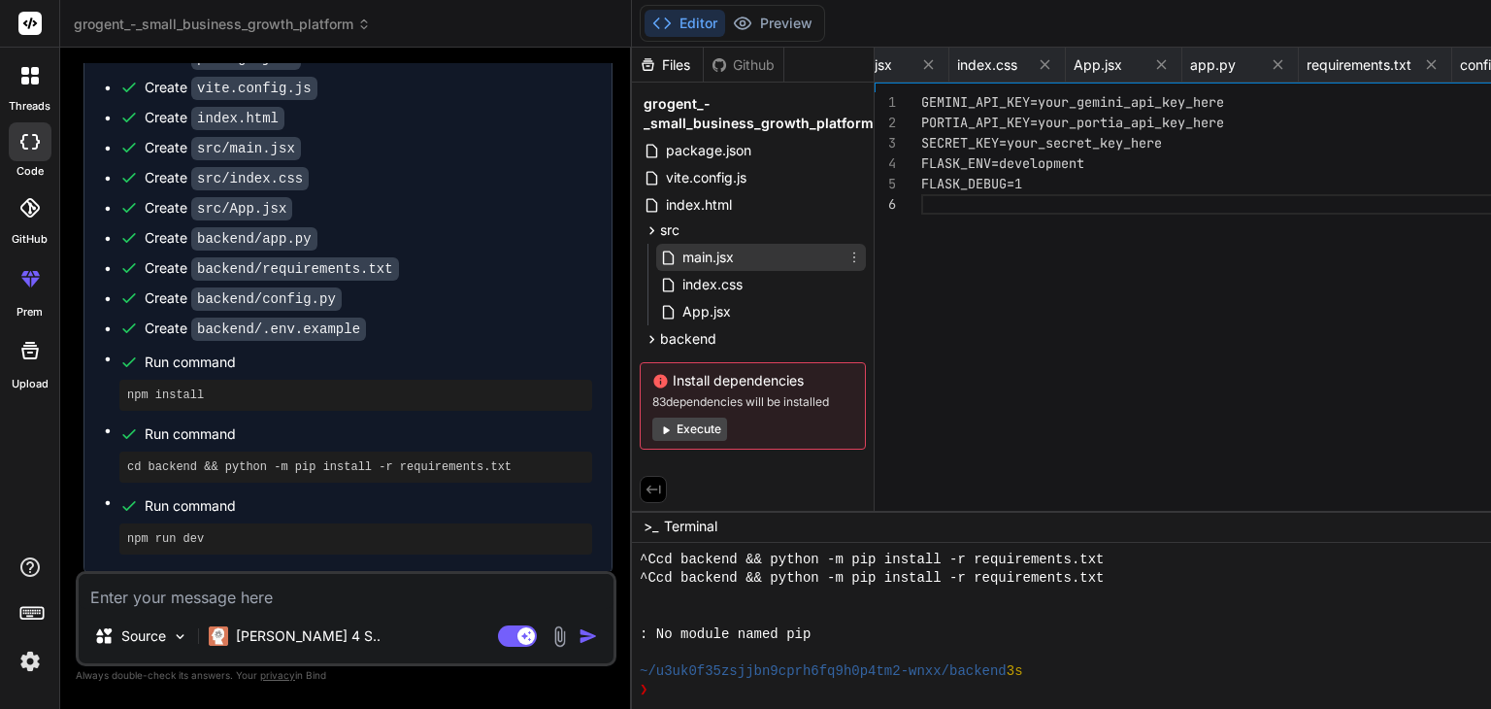
click at [708, 265] on span "main.jsx" at bounding box center [707, 257] width 55 height 23
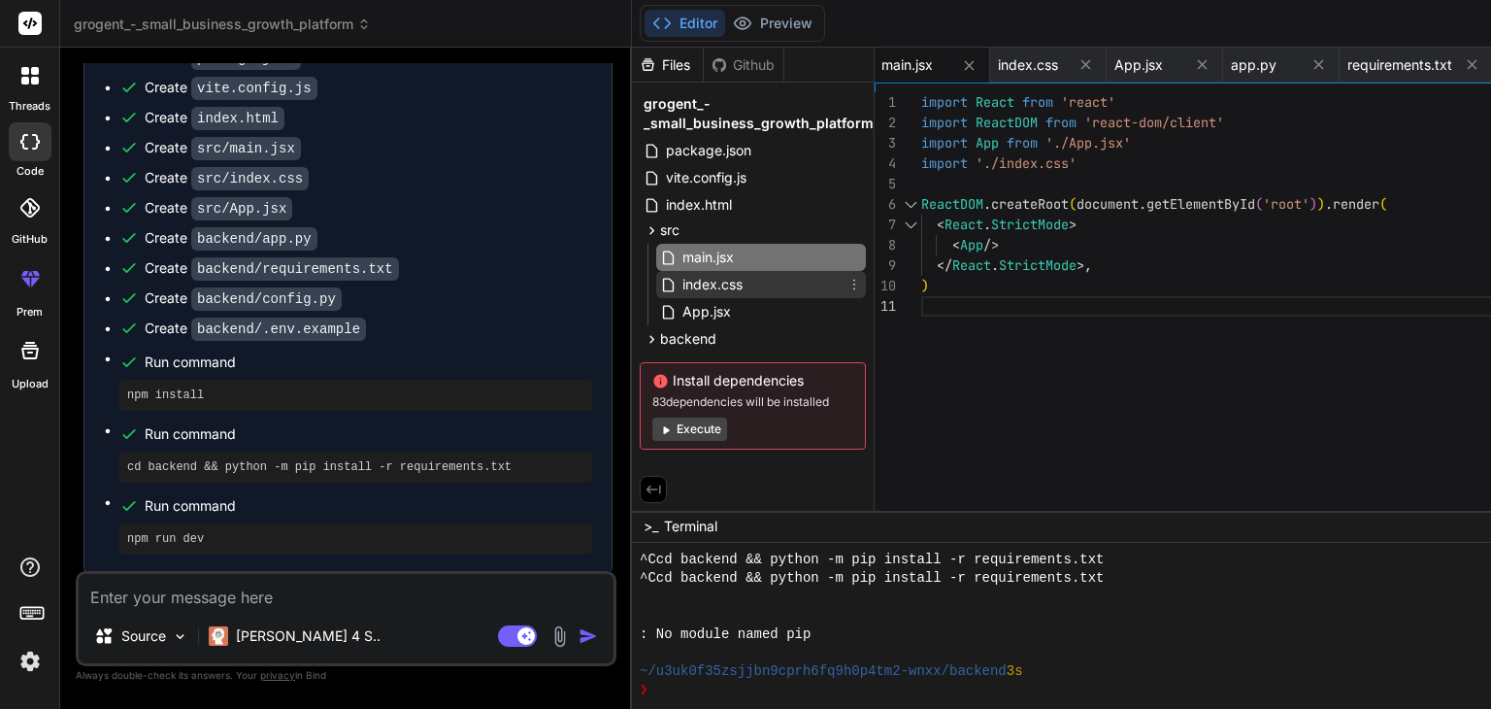
click at [729, 290] on span "index.css" at bounding box center [712, 284] width 64 height 23
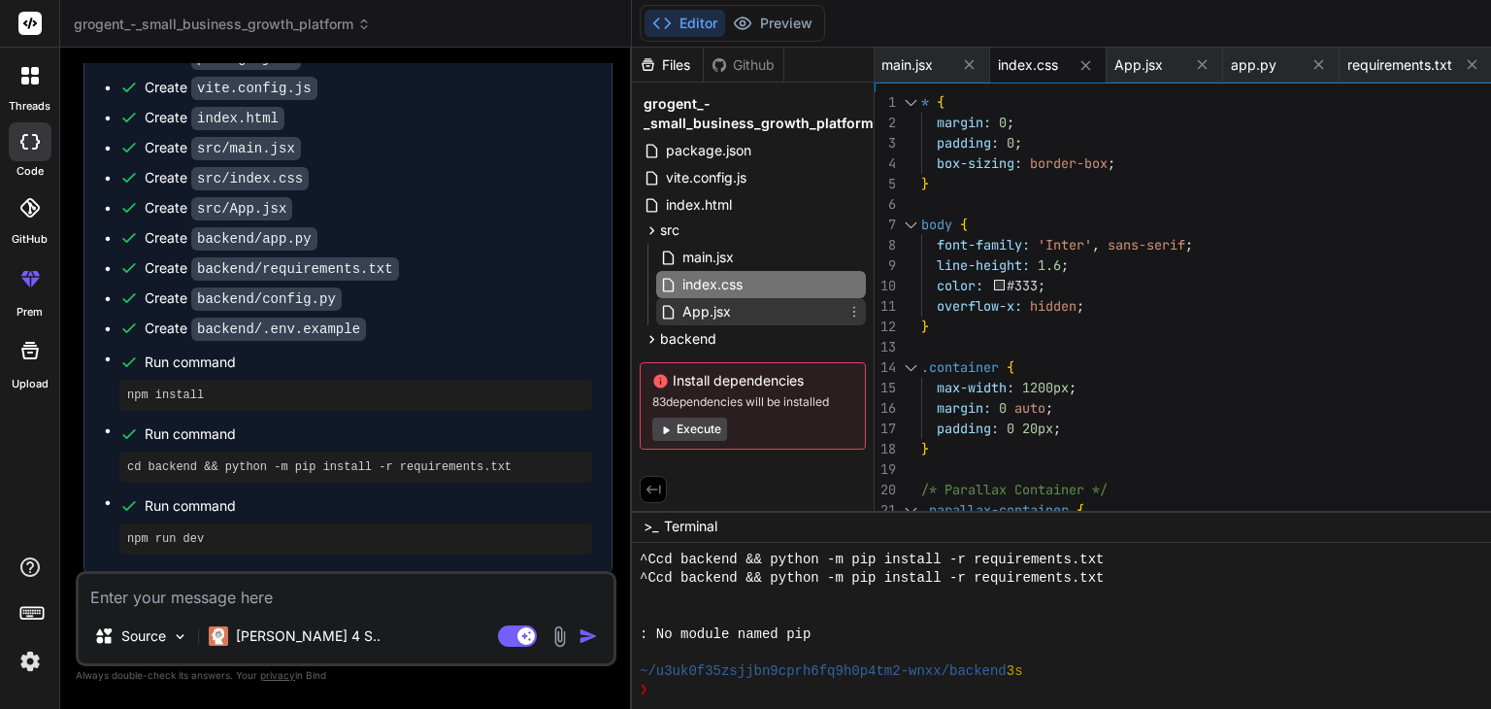
click at [727, 315] on span "App.jsx" at bounding box center [706, 311] width 52 height 23
type textarea "</footer> </div> ); }; export default App;"
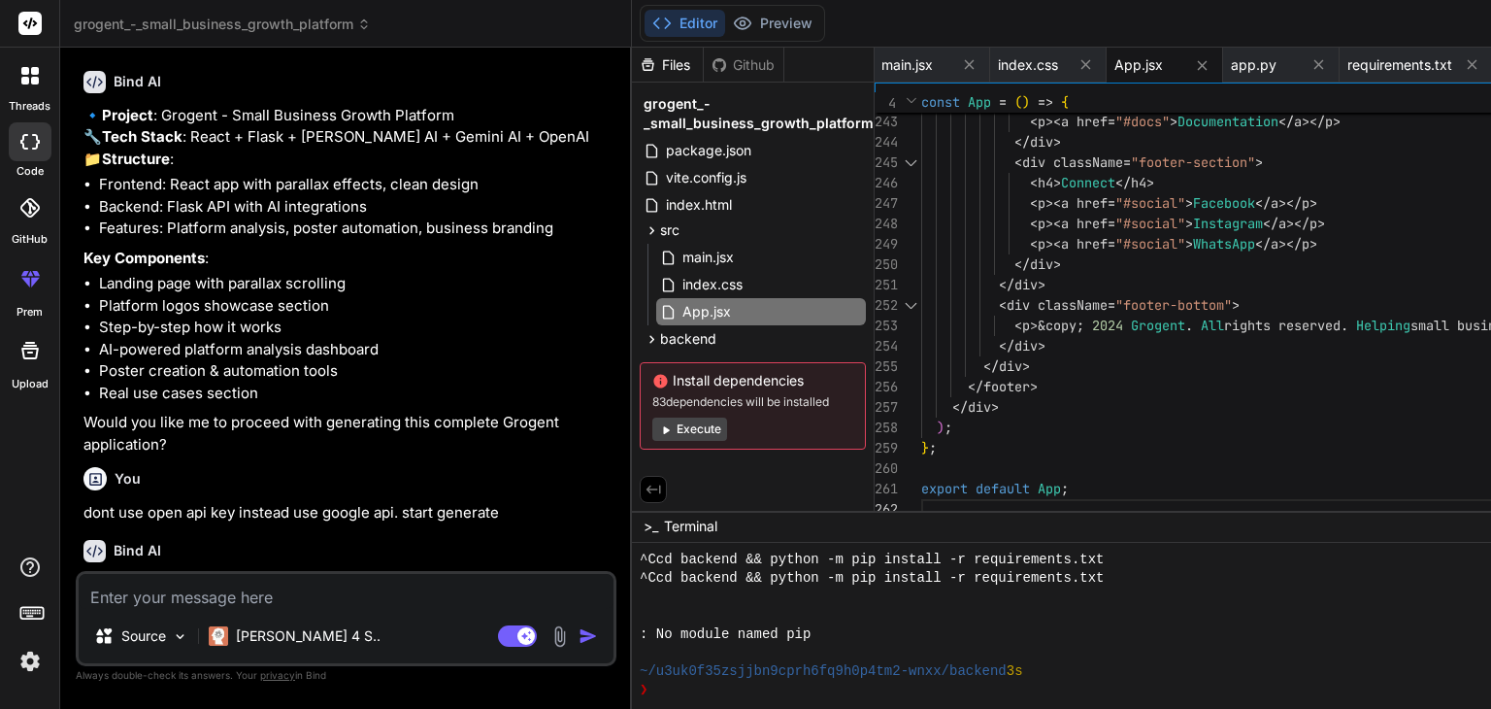
scroll to position [699, 0]
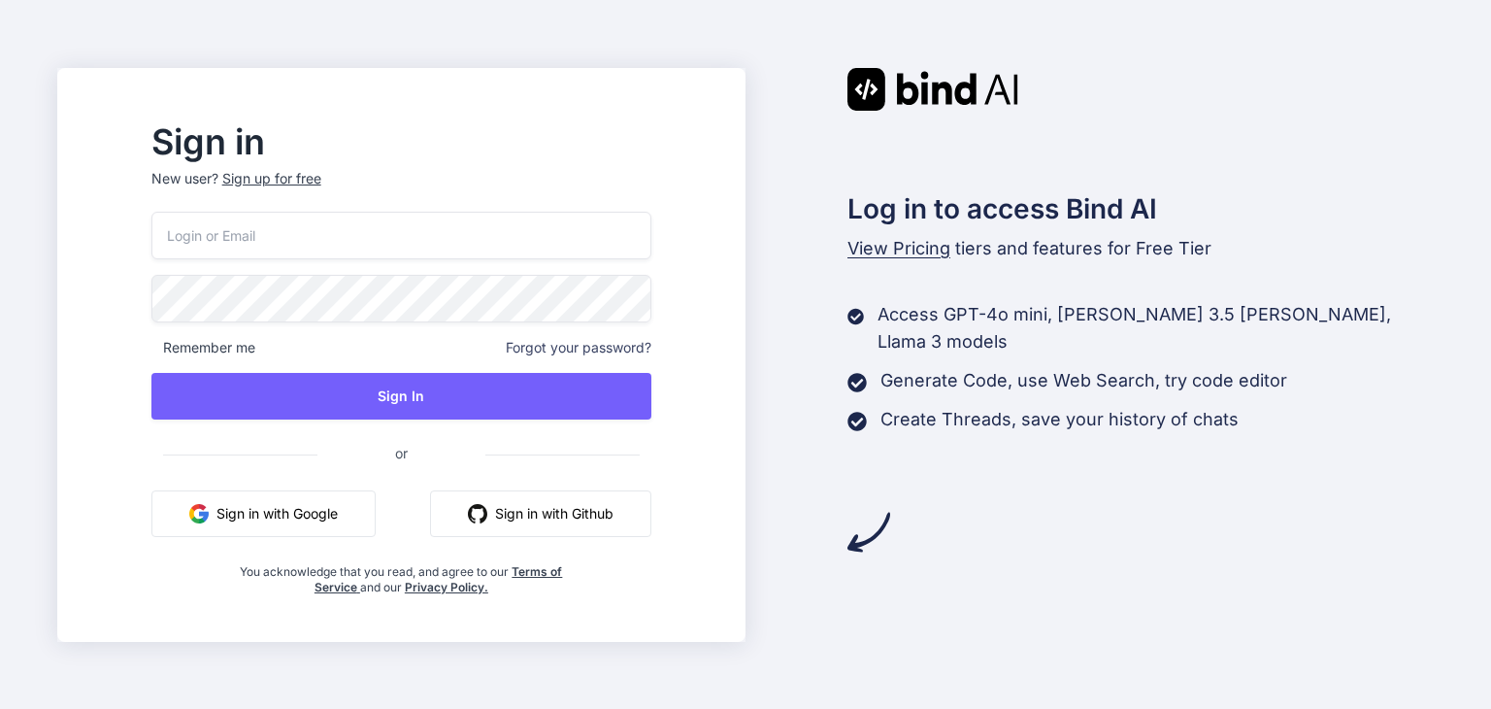
click at [363, 506] on button "Sign in with Google" at bounding box center [263, 513] width 224 height 47
